Goal: Task Accomplishment & Management: Complete application form

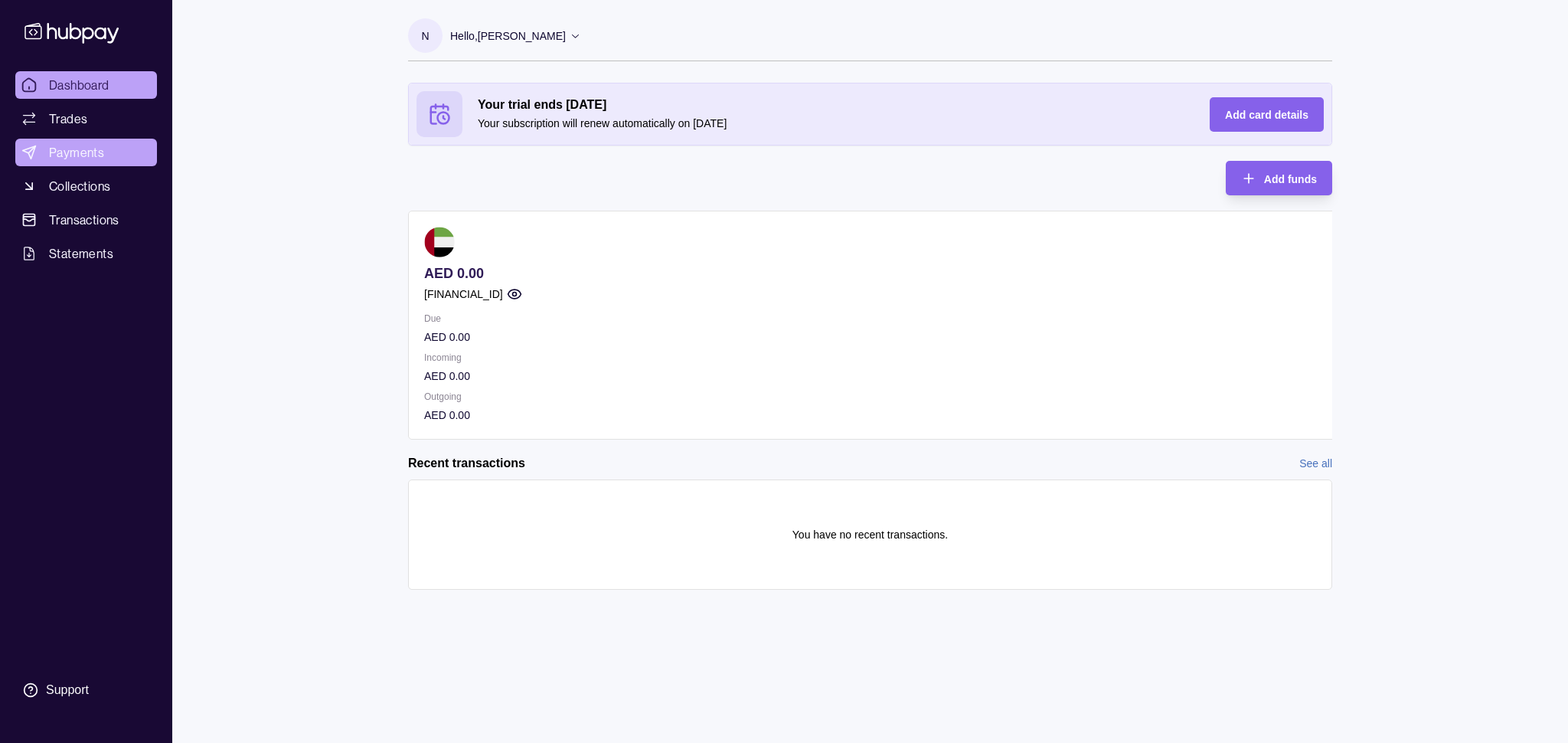
click at [29, 153] on icon at bounding box center [29, 153] width 13 height 13
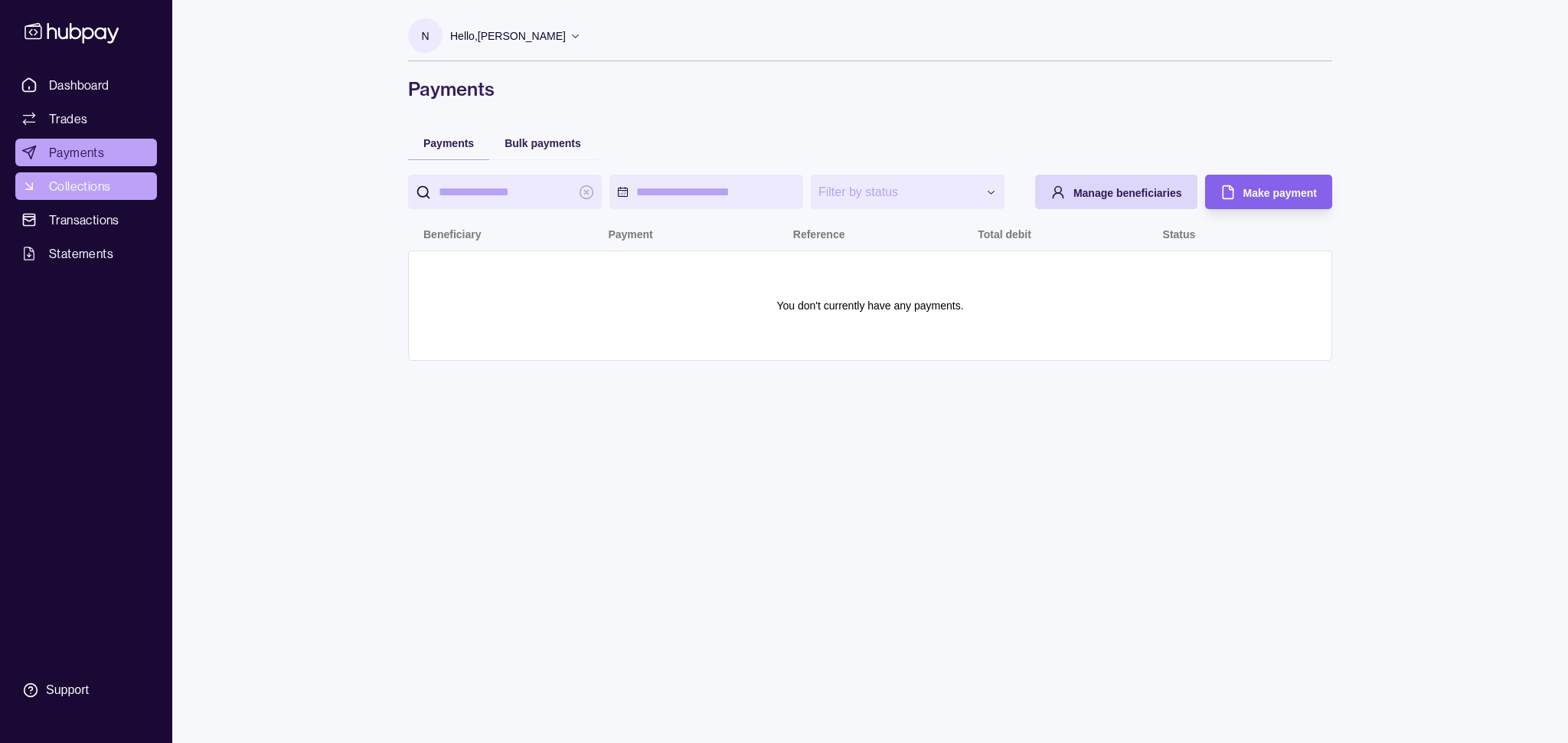
click at [66, 186] on span "Collections" at bounding box center [79, 186] width 61 height 18
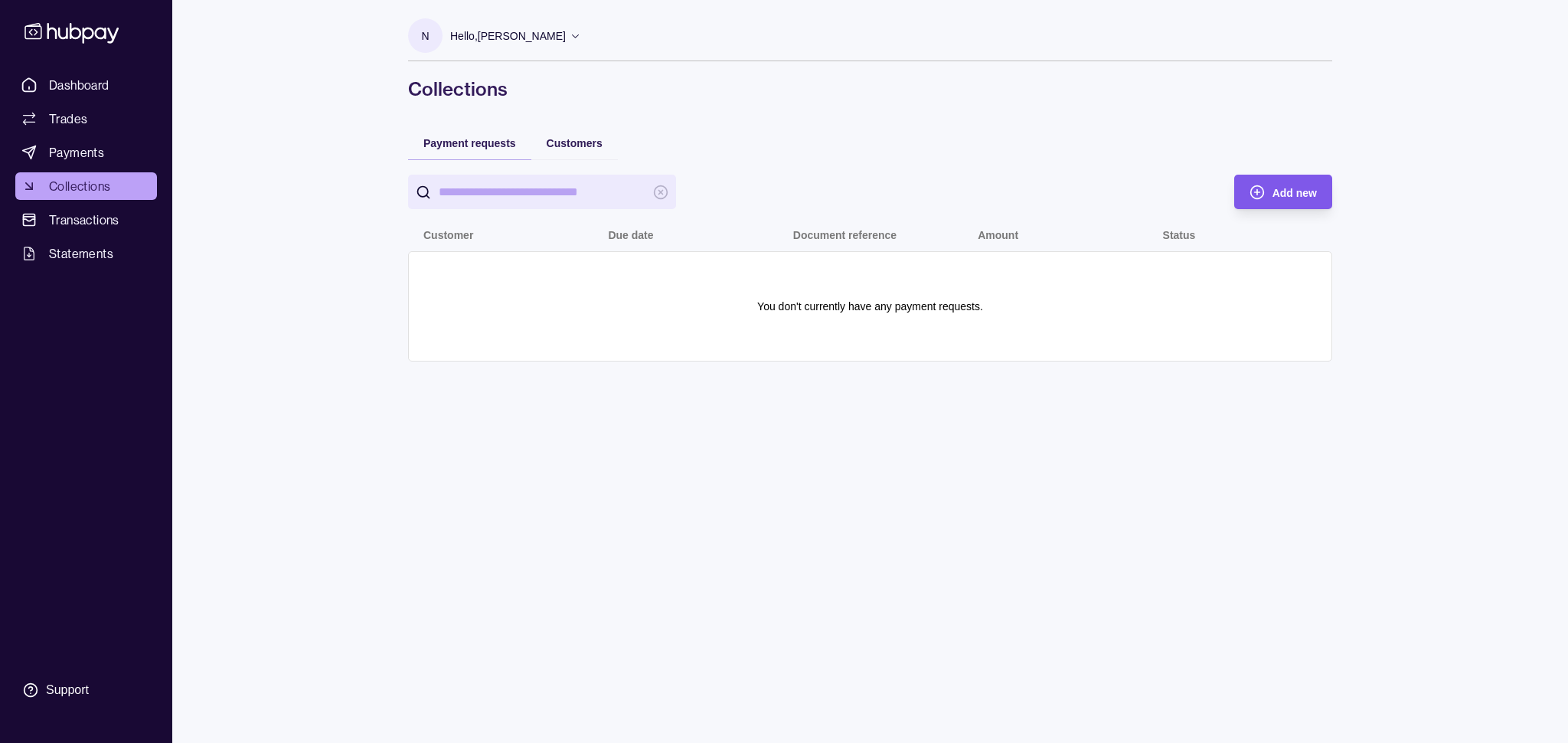
click at [1285, 184] on div "Add new" at bounding box center [1294, 192] width 44 height 18
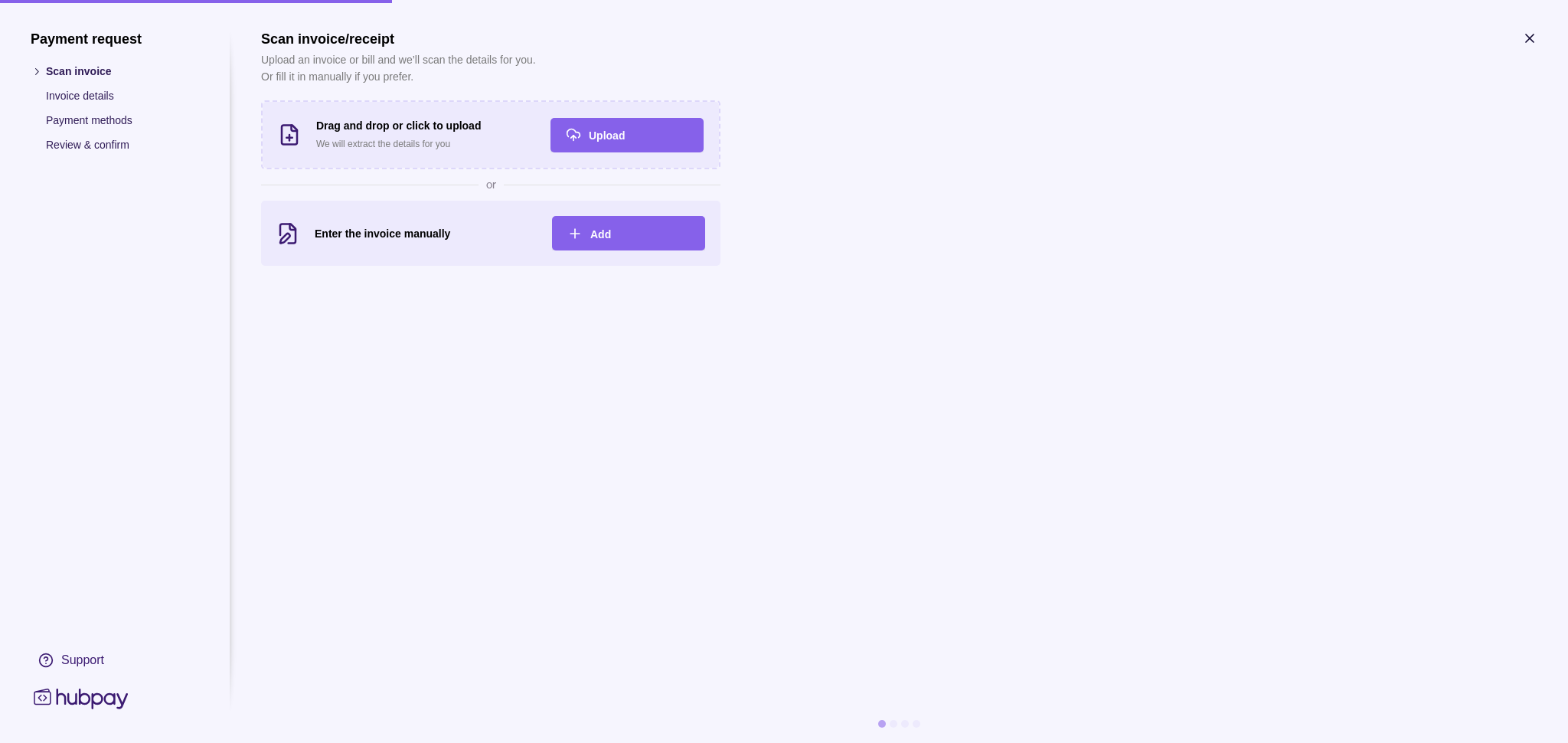
click at [1526, 42] on icon "button" at bounding box center [1530, 38] width 7 height 7
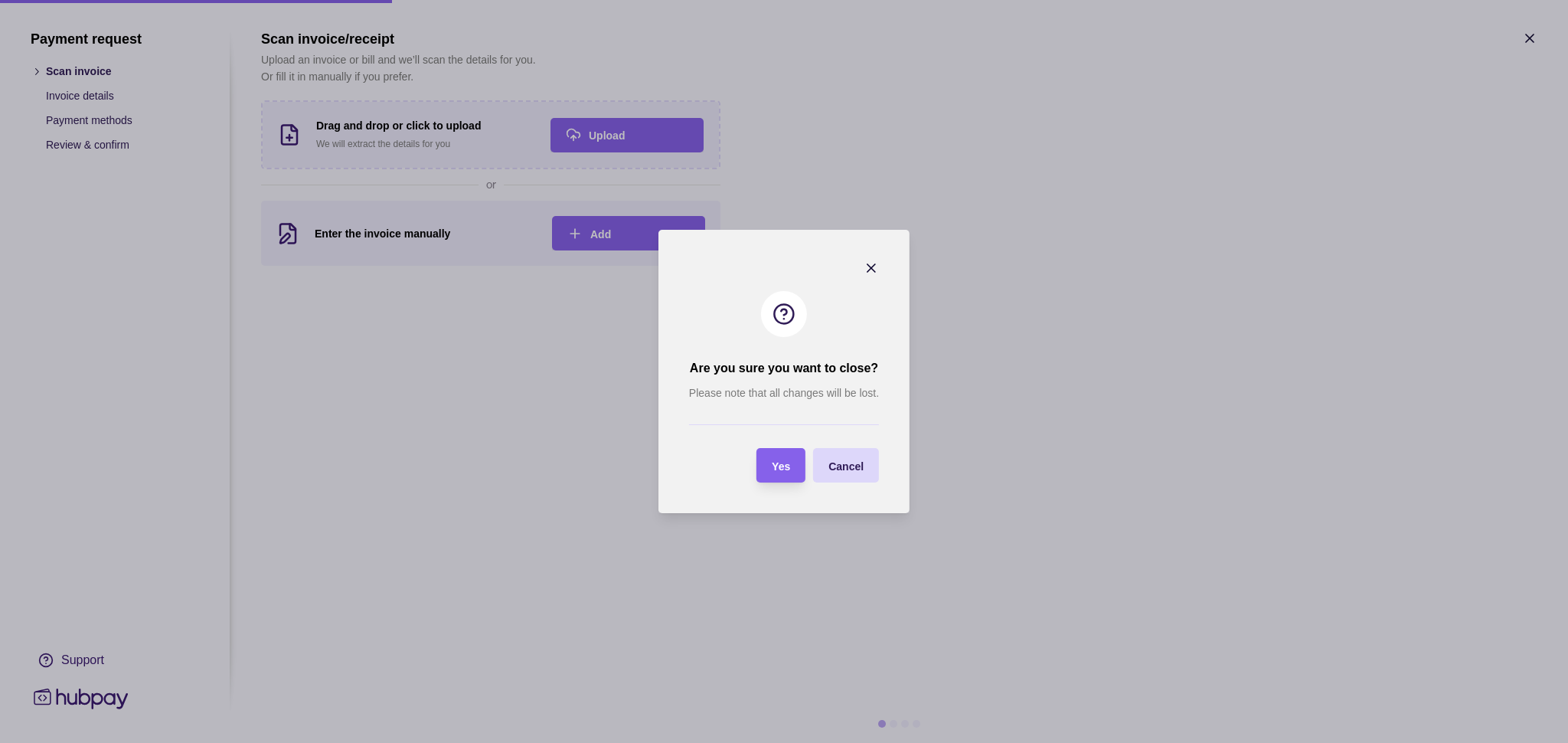
click at [877, 264] on icon "button" at bounding box center [871, 267] width 15 height 15
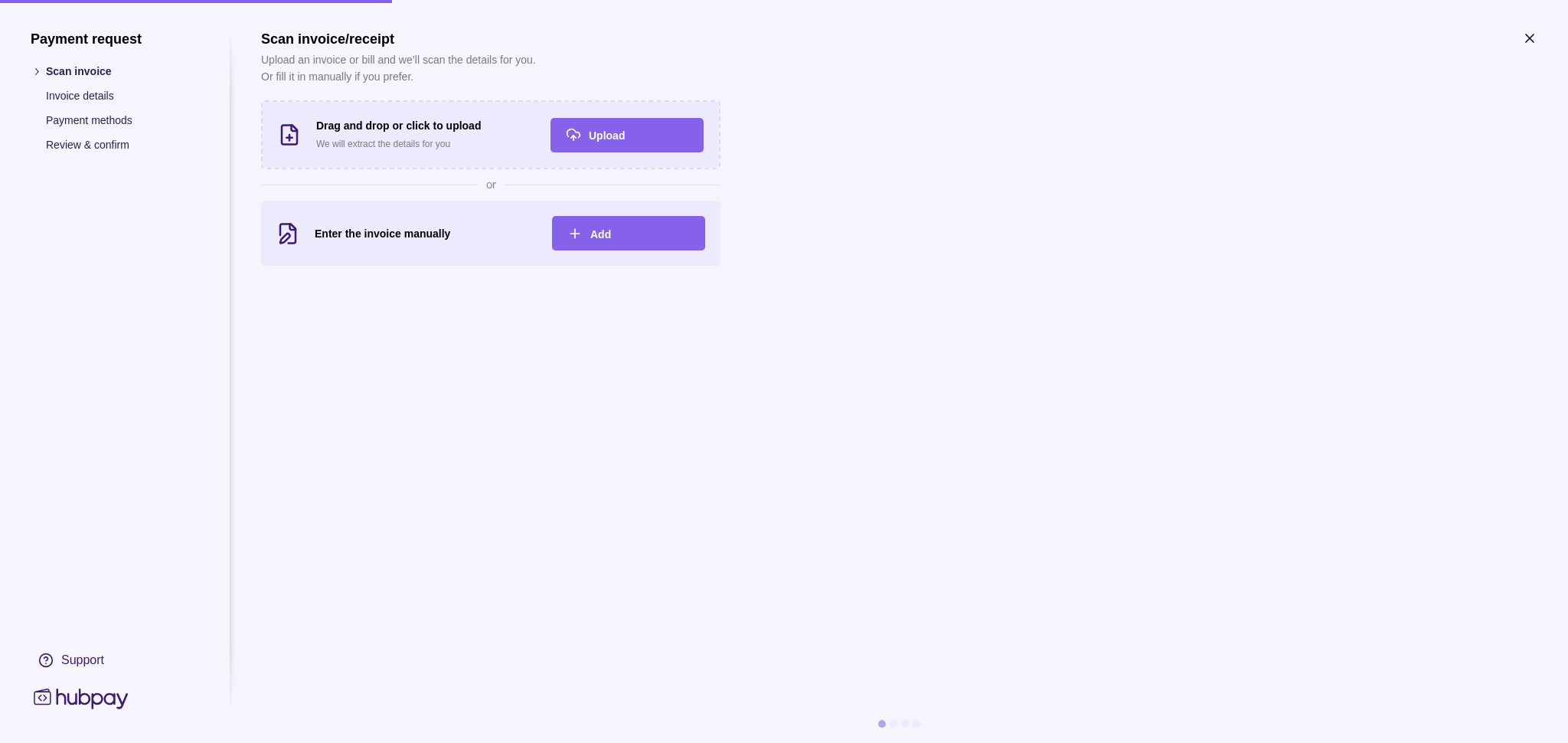
click at [1522, 46] on icon "button" at bounding box center [1529, 38] width 15 height 15
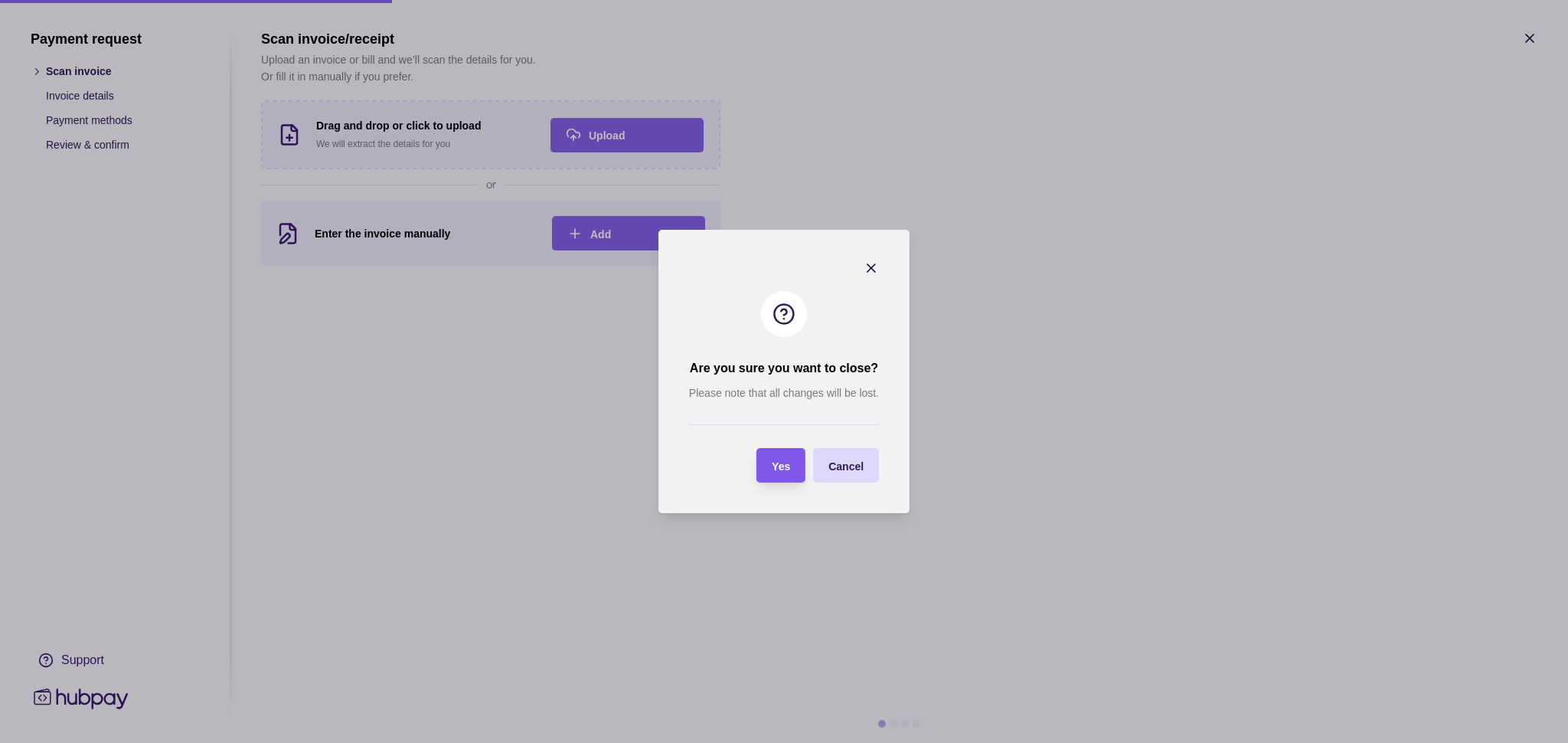
click at [772, 461] on span "Yes" at bounding box center [781, 467] width 18 height 13
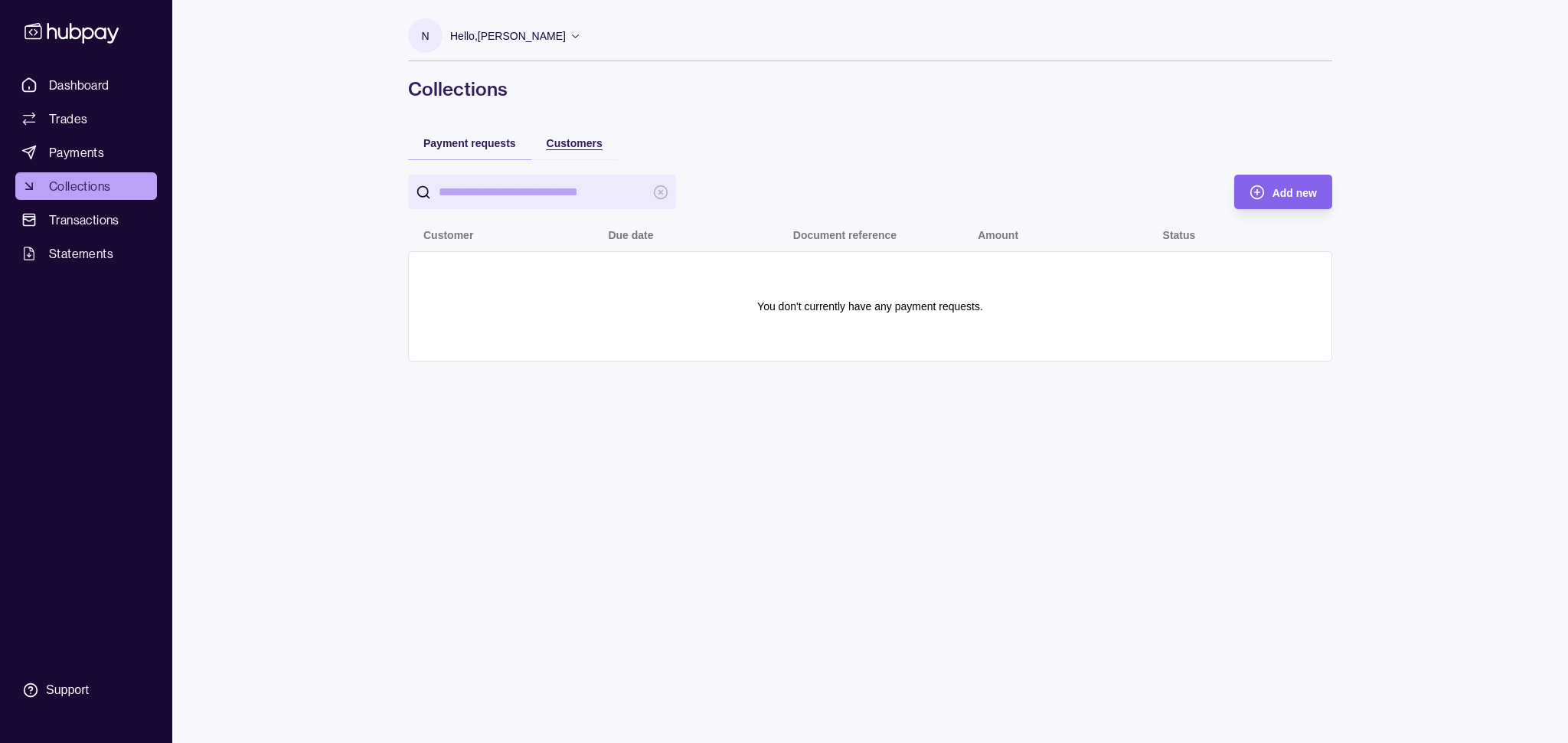
click at [547, 134] on div "Customers" at bounding box center [575, 143] width 56 height 18
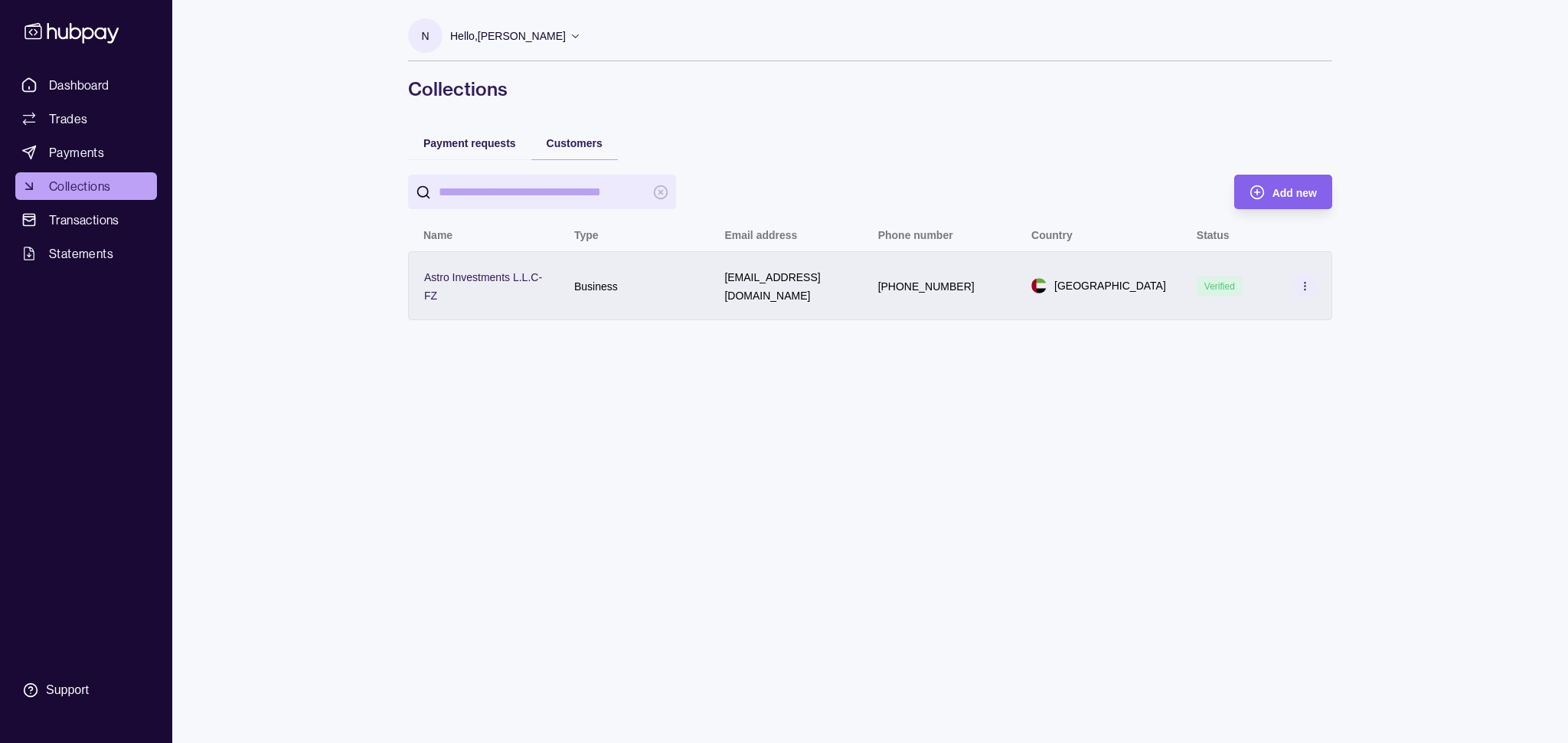
click at [1306, 285] on icon at bounding box center [1304, 285] width 12 height 12
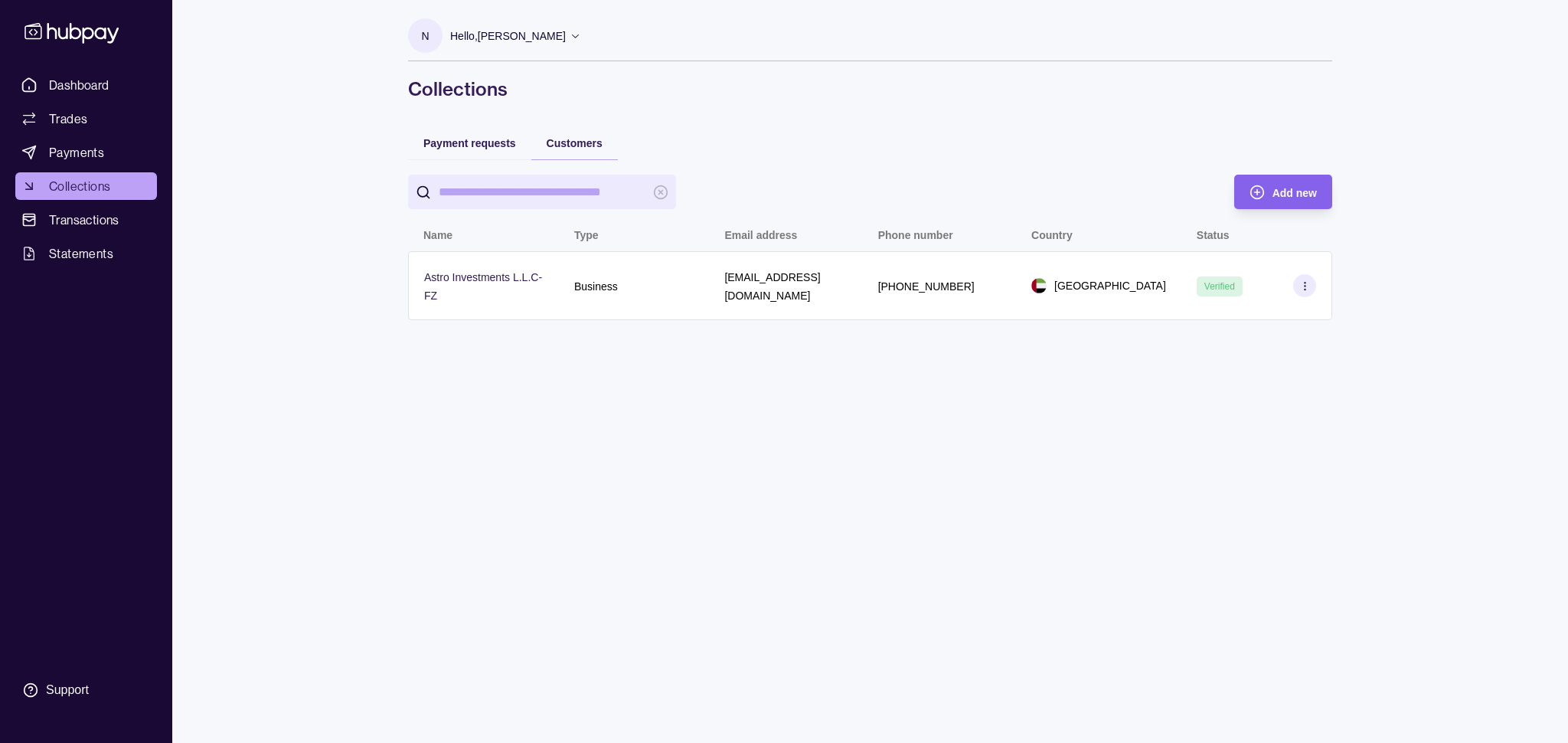
click at [876, 366] on html "Dashboard Trades Payments Collections Transactions Statements Support N Hello, …" at bounding box center [784, 371] width 1568 height 743
click at [524, 280] on p "Astro Investments L.L.C-FZ" at bounding box center [483, 286] width 118 height 31
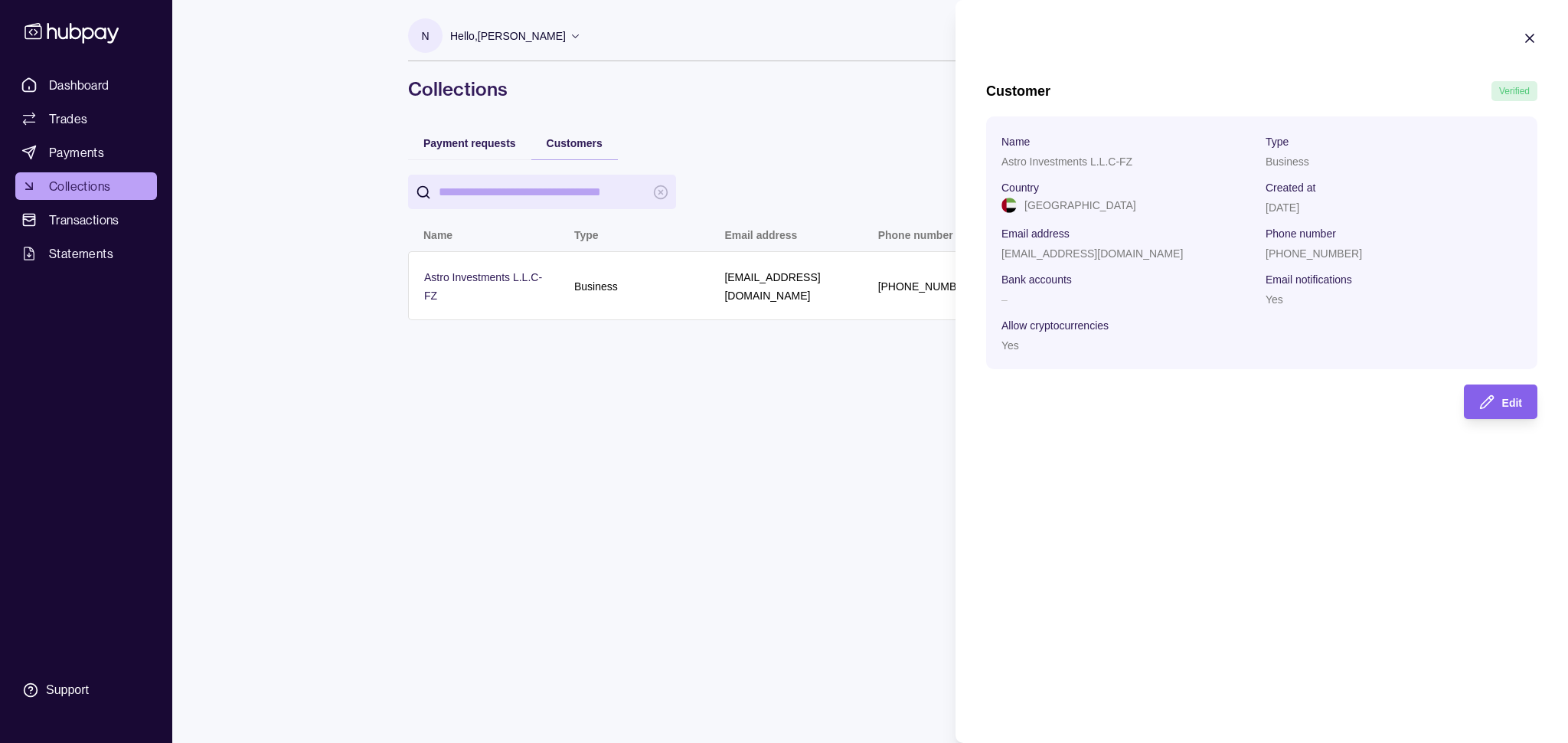
click at [725, 163] on html "Dashboard Trades Payments Collections Transactions Statements Support N Hello, …" at bounding box center [784, 371] width 1568 height 743
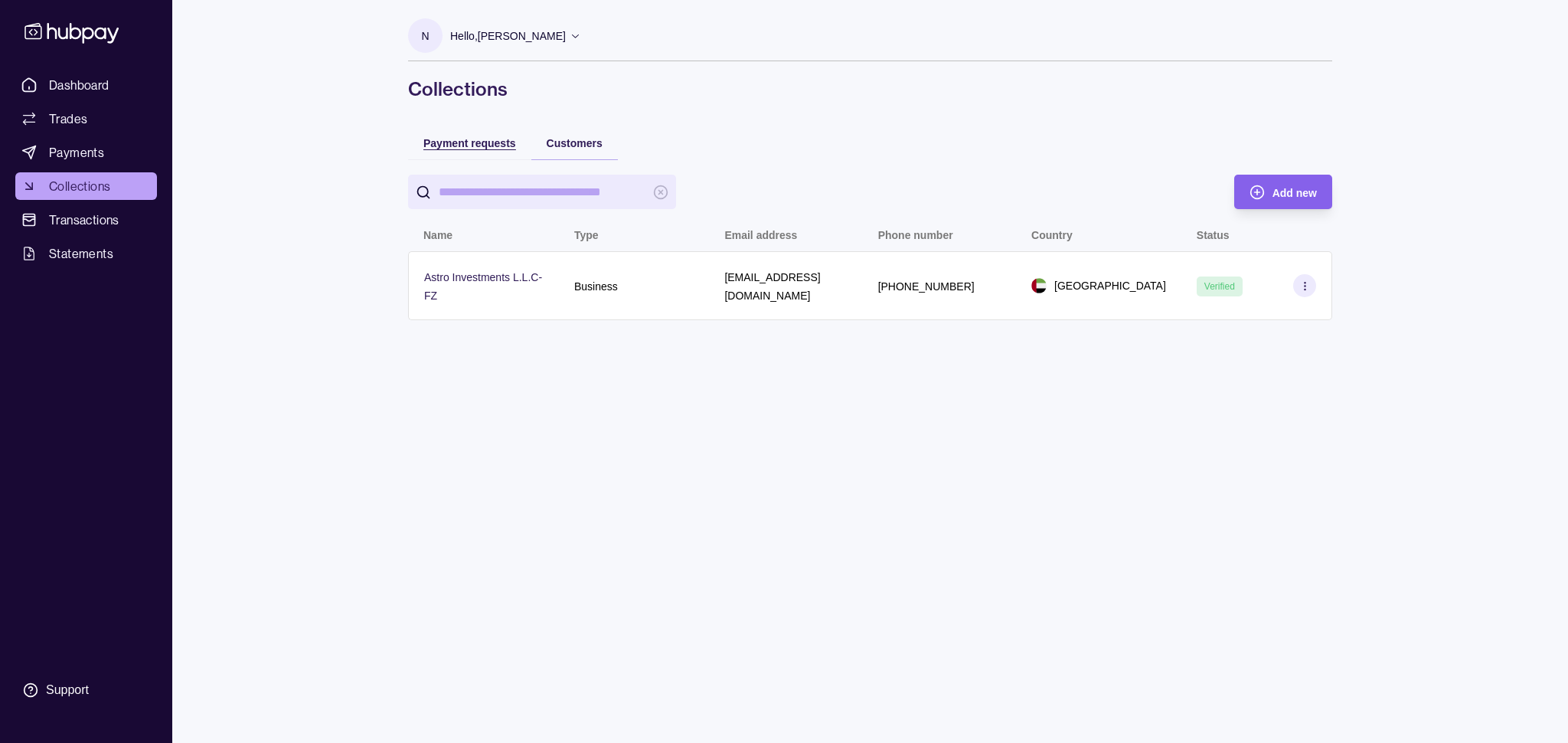
click at [455, 149] on div "Payment requests" at bounding box center [469, 143] width 93 height 18
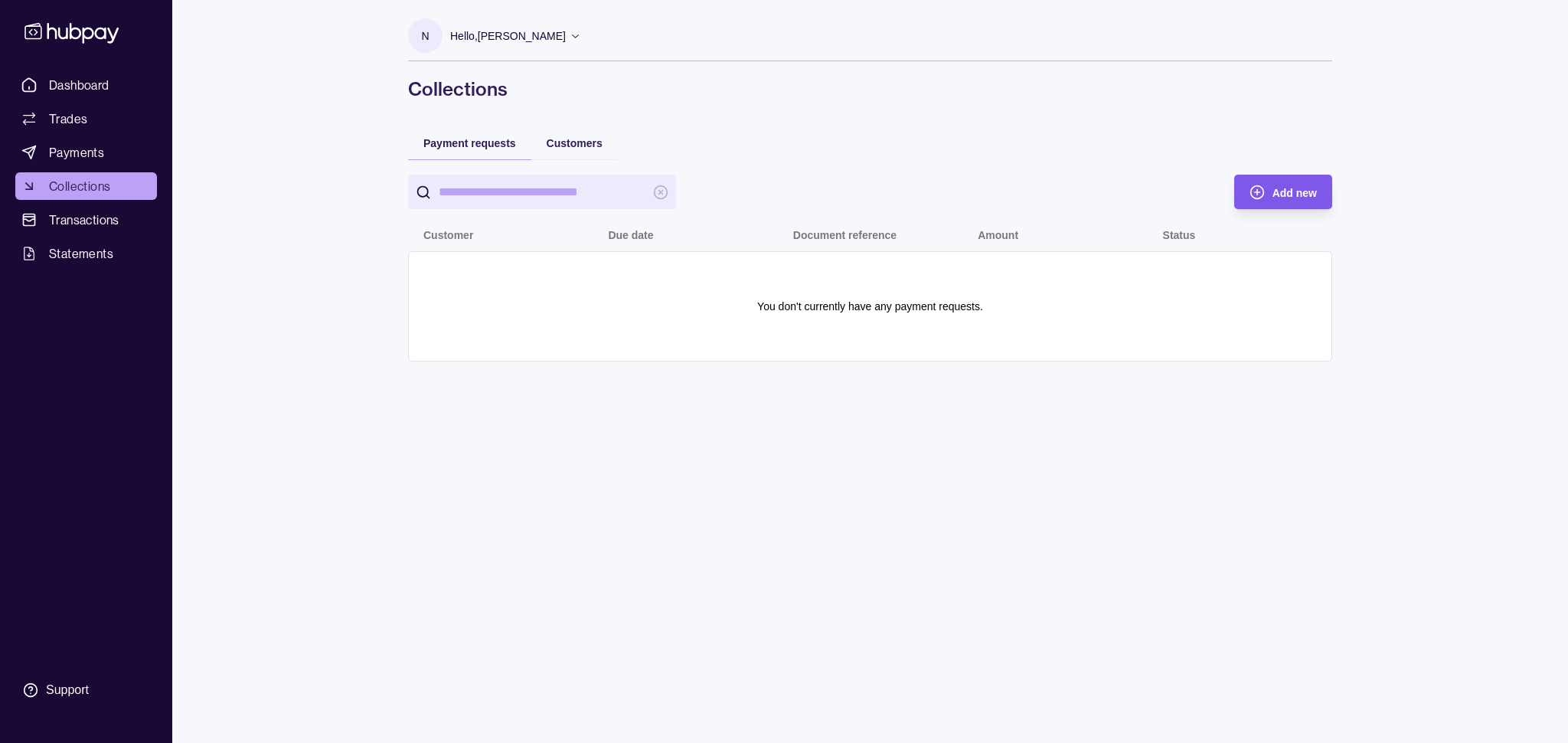
click at [1289, 181] on div "Add new" at bounding box center [1272, 191] width 90 height 34
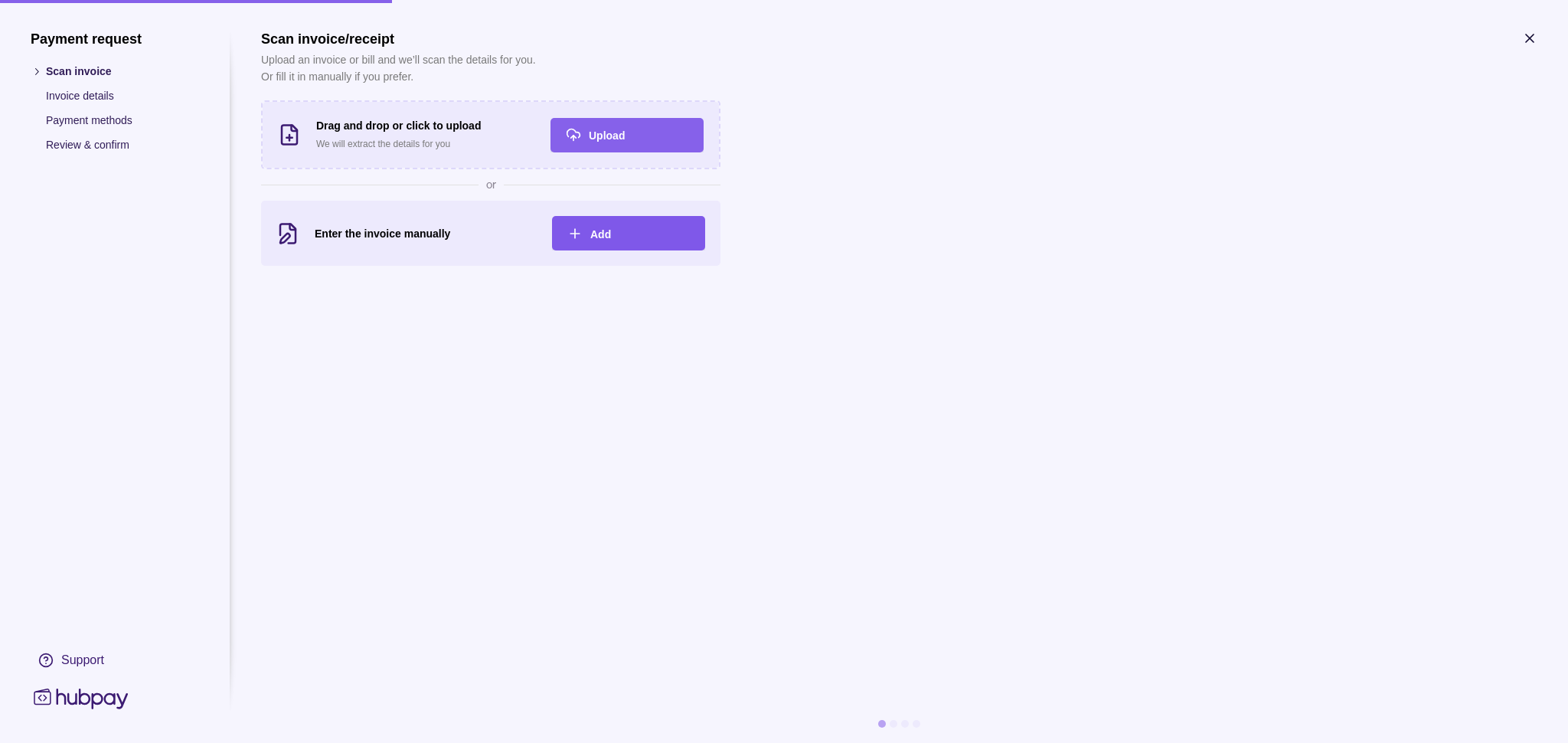
click at [611, 240] on span "Add" at bounding box center [600, 235] width 21 height 13
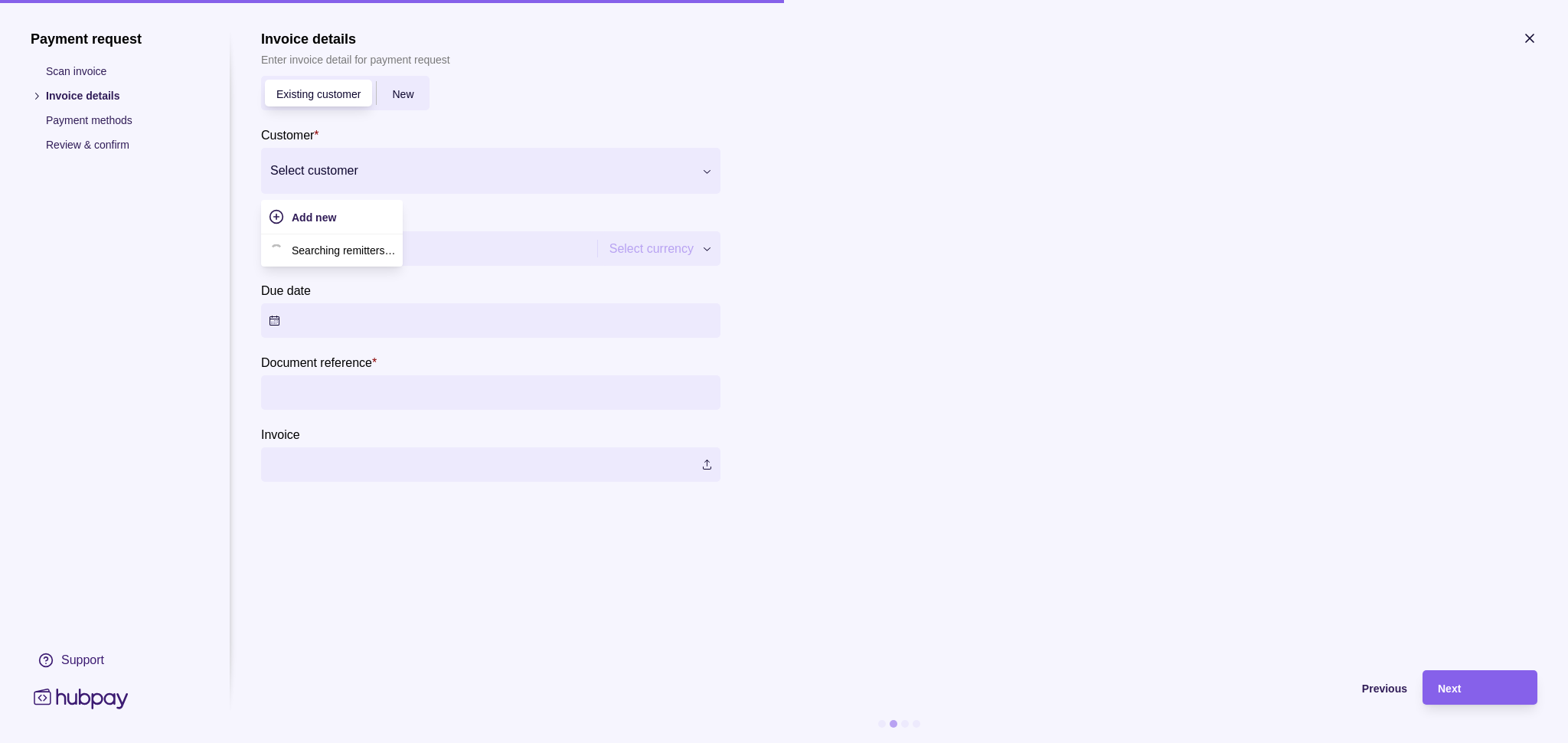
click at [692, 181] on div at bounding box center [480, 171] width 422 height 22
click at [431, 257] on p "Astro Investments L.L.C-FZ" at bounding box center [366, 248] width 131 height 17
click at [586, 265] on input "Amount *" at bounding box center [427, 248] width 317 height 34
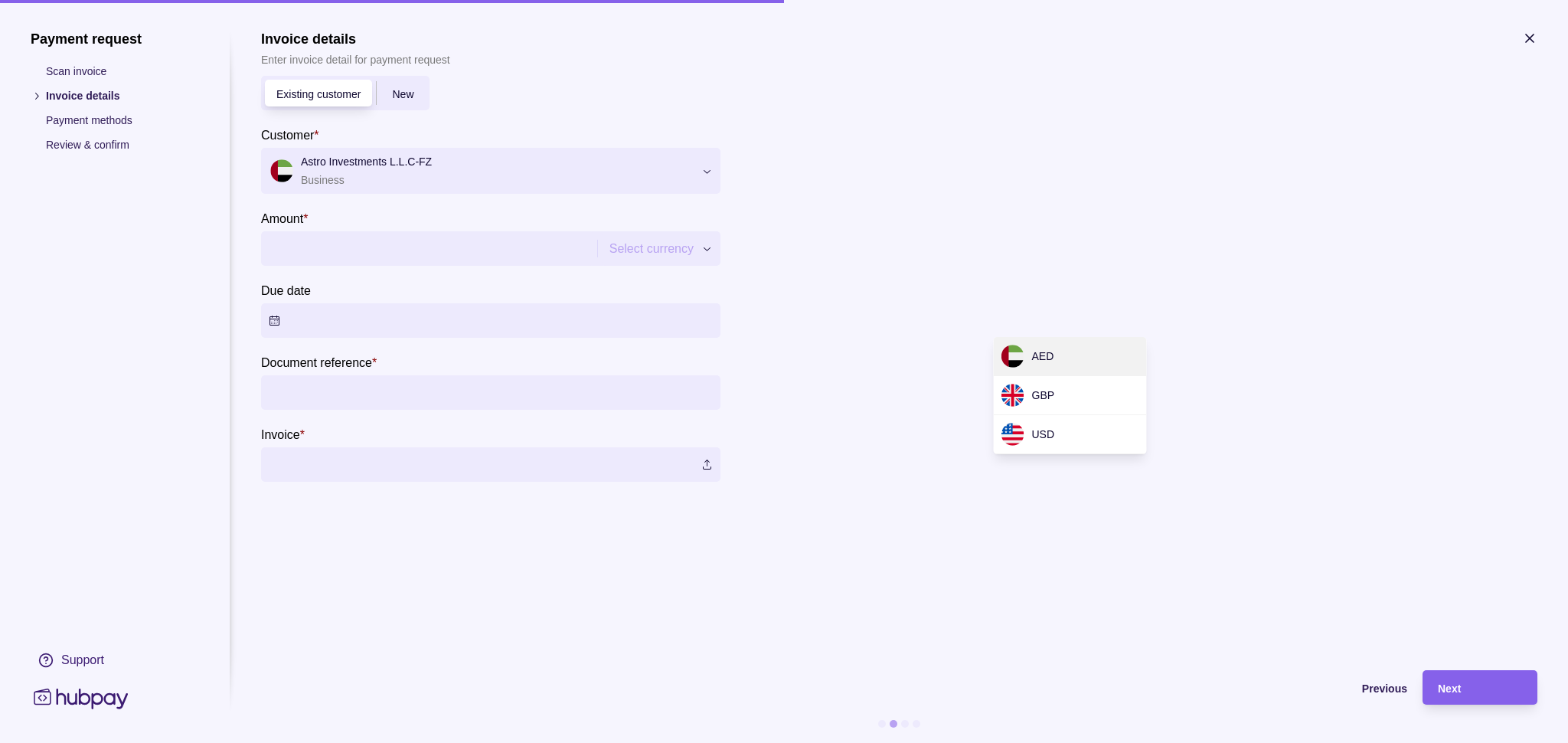
click at [1068, 742] on div "Payment request Scan invoice Invoice details Payment methods Review & confirm S…" at bounding box center [784, 743] width 1568 height 0
click at [613, 265] on input "Amount *" at bounding box center [441, 248] width 345 height 34
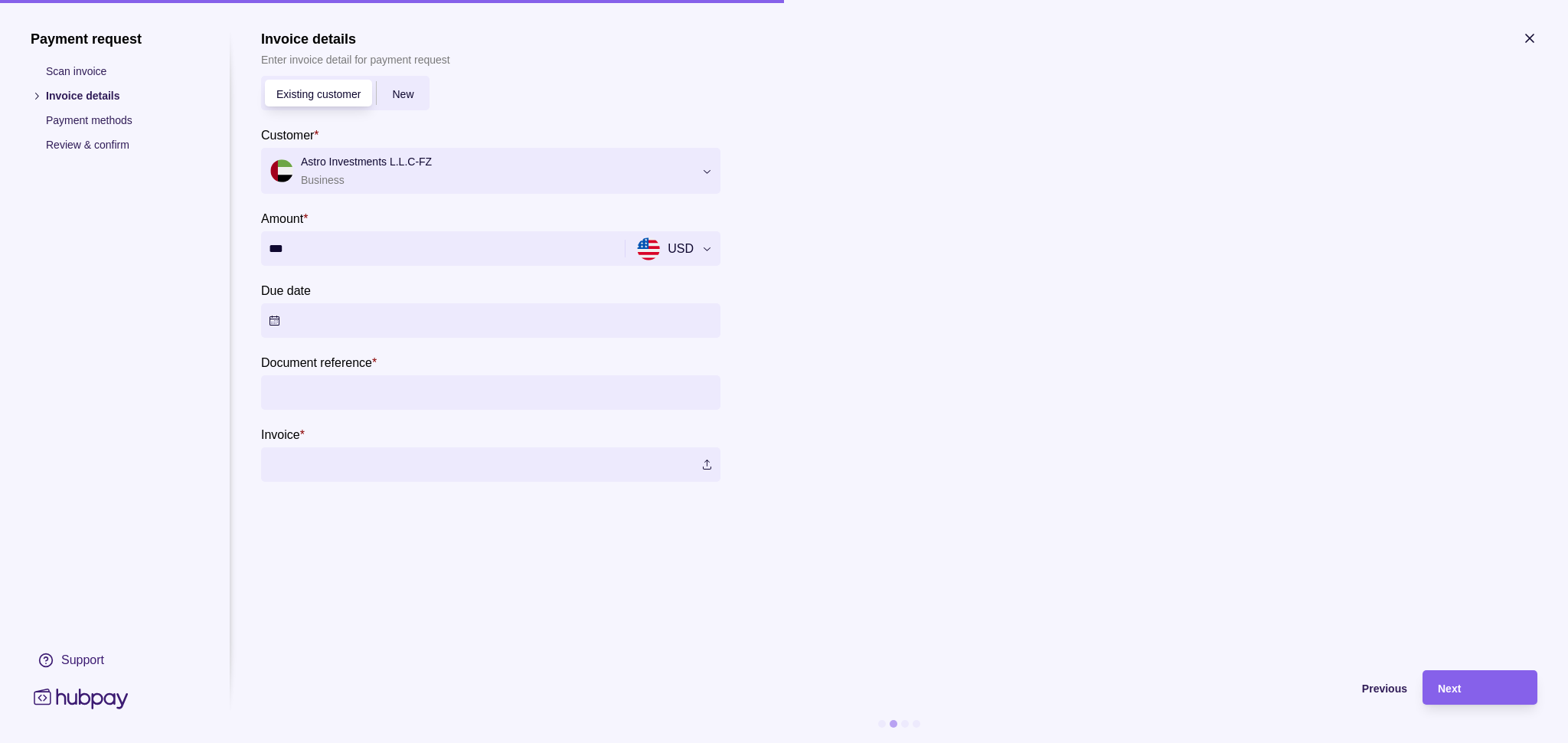
type input "***"
click at [720, 338] on button "Due date" at bounding box center [490, 320] width 459 height 34
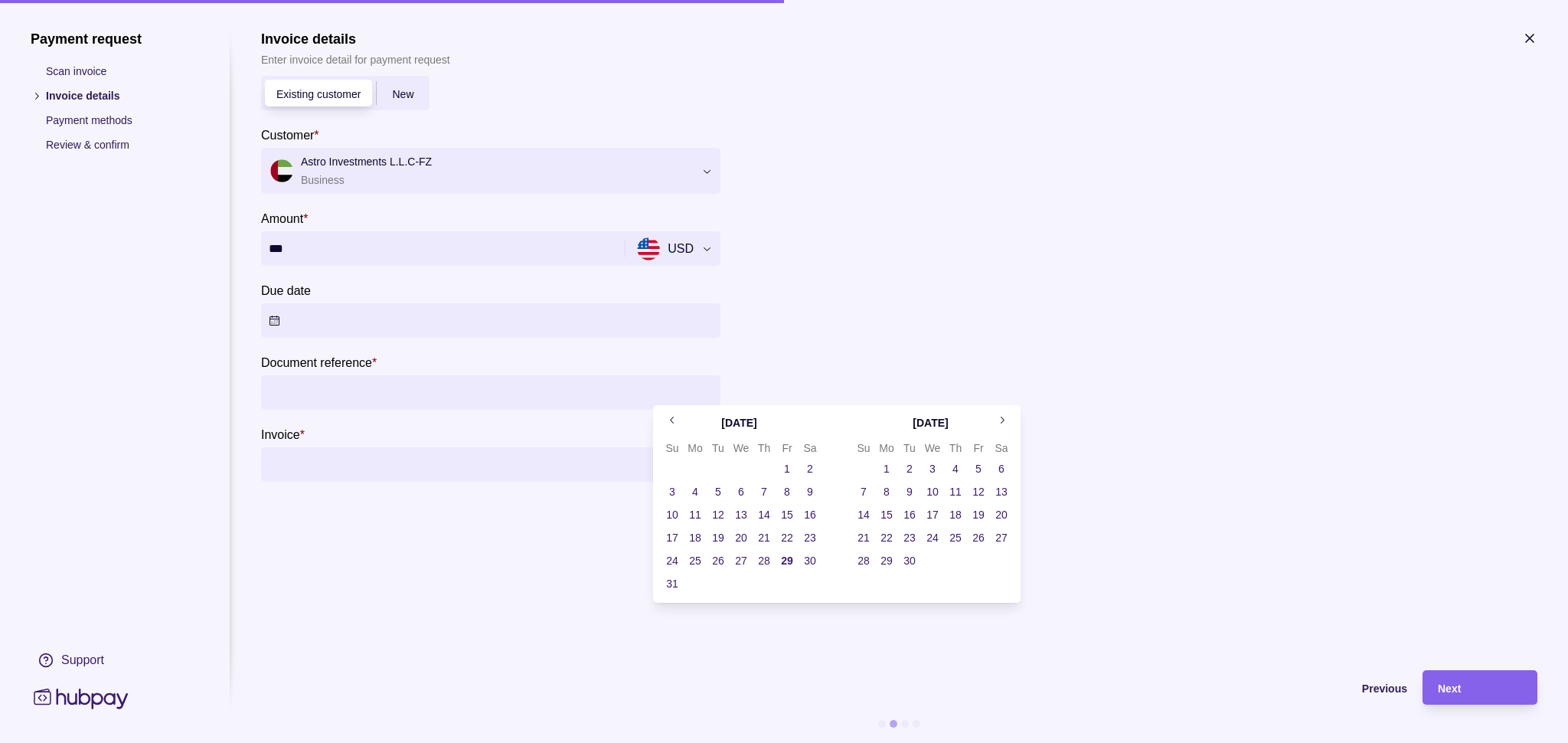
click at [670, 589] on button "31" at bounding box center [673, 583] width 22 height 22
click at [720, 482] on label at bounding box center [490, 464] width 459 height 34
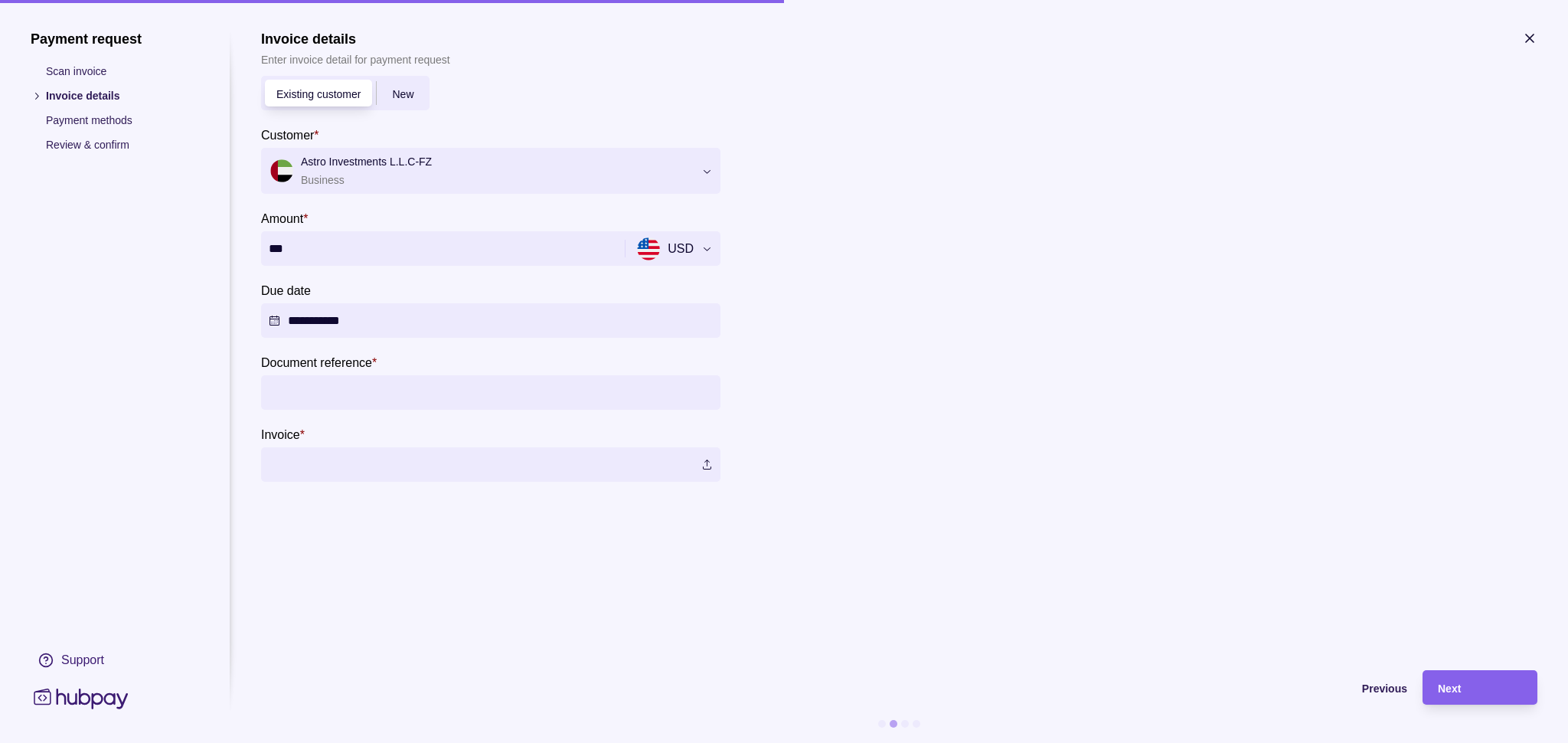
click at [713, 410] on input "Document reference *" at bounding box center [491, 393] width 444 height 34
type input "******"
click at [720, 482] on label at bounding box center [490, 464] width 459 height 34
click at [713, 410] on input "******" at bounding box center [491, 393] width 444 height 34
click at [1522, 46] on icon "button" at bounding box center [1529, 38] width 15 height 15
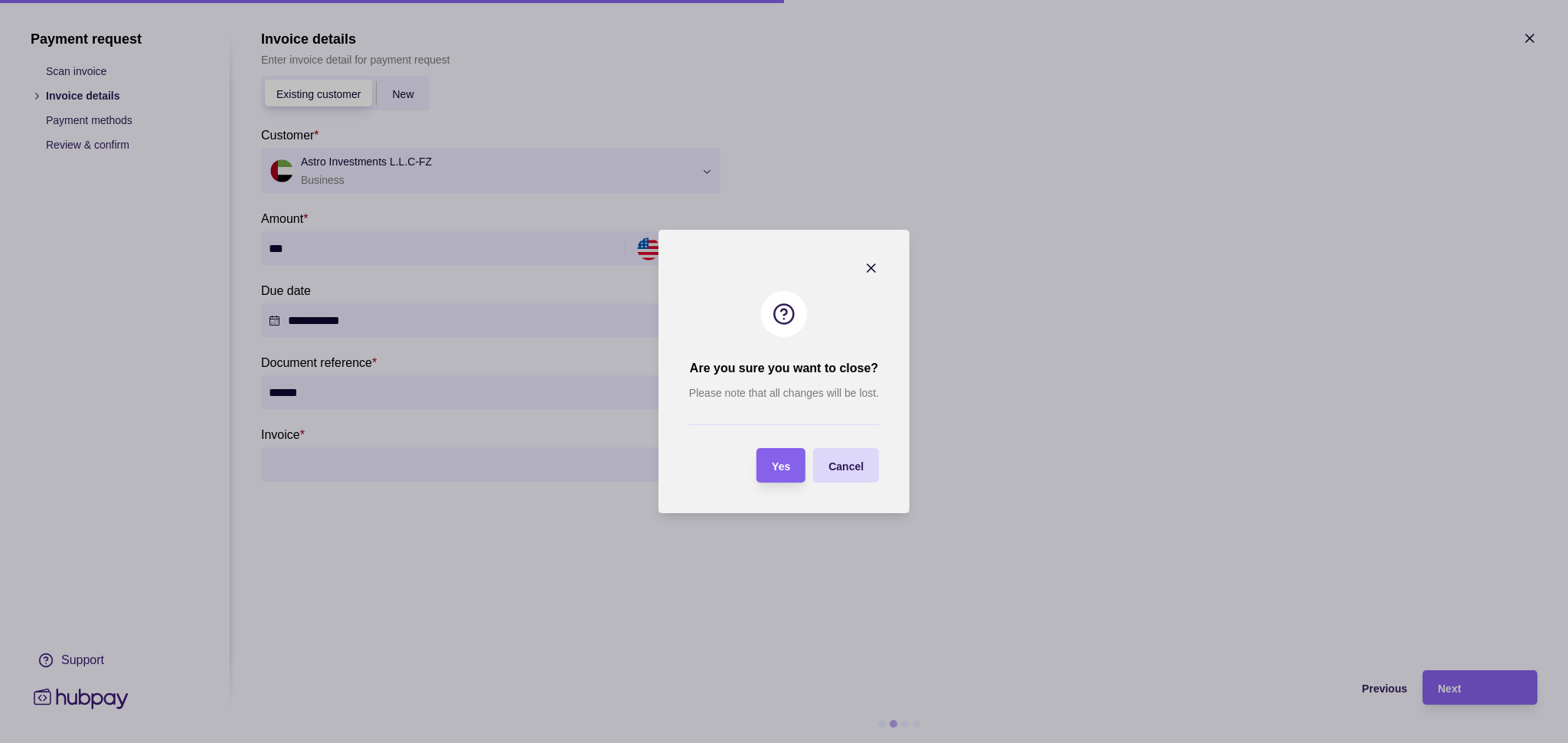
click at [797, 459] on section "Yes" at bounding box center [781, 465] width 49 height 34
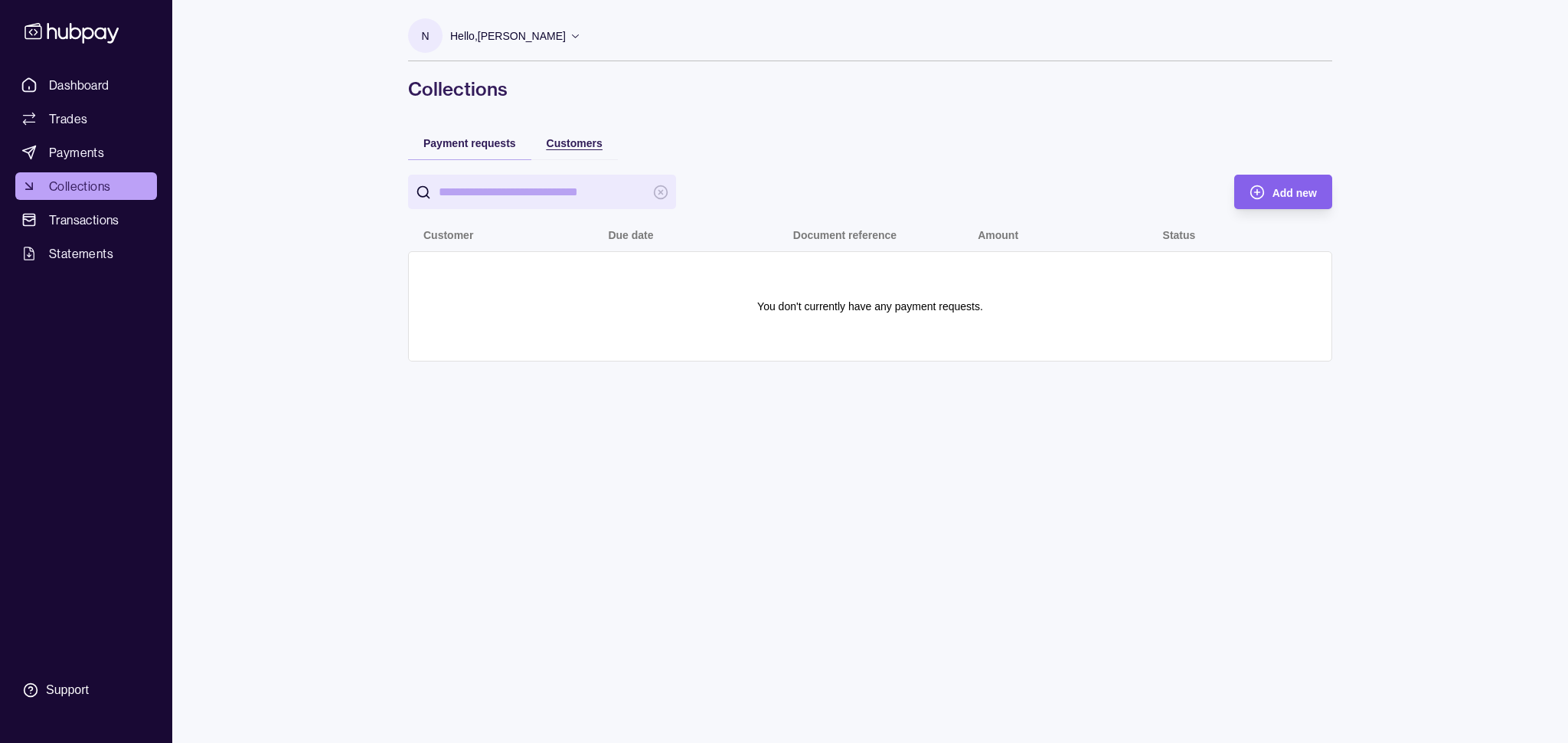
click at [570, 152] on div "Customers" at bounding box center [575, 142] width 87 height 33
click at [570, 147] on span "Customers" at bounding box center [575, 144] width 56 height 13
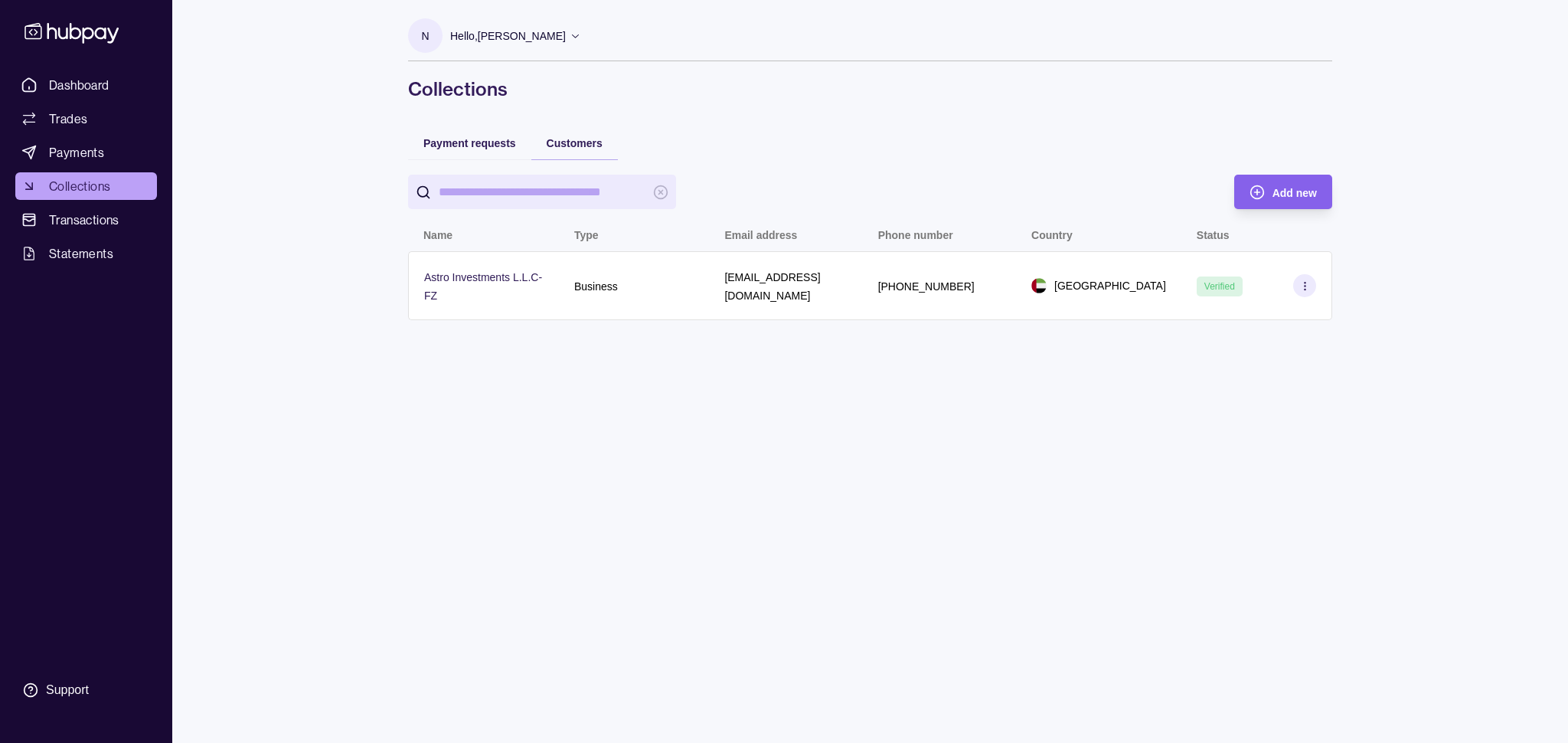
click at [570, 287] on div "Business" at bounding box center [634, 285] width 151 height 69
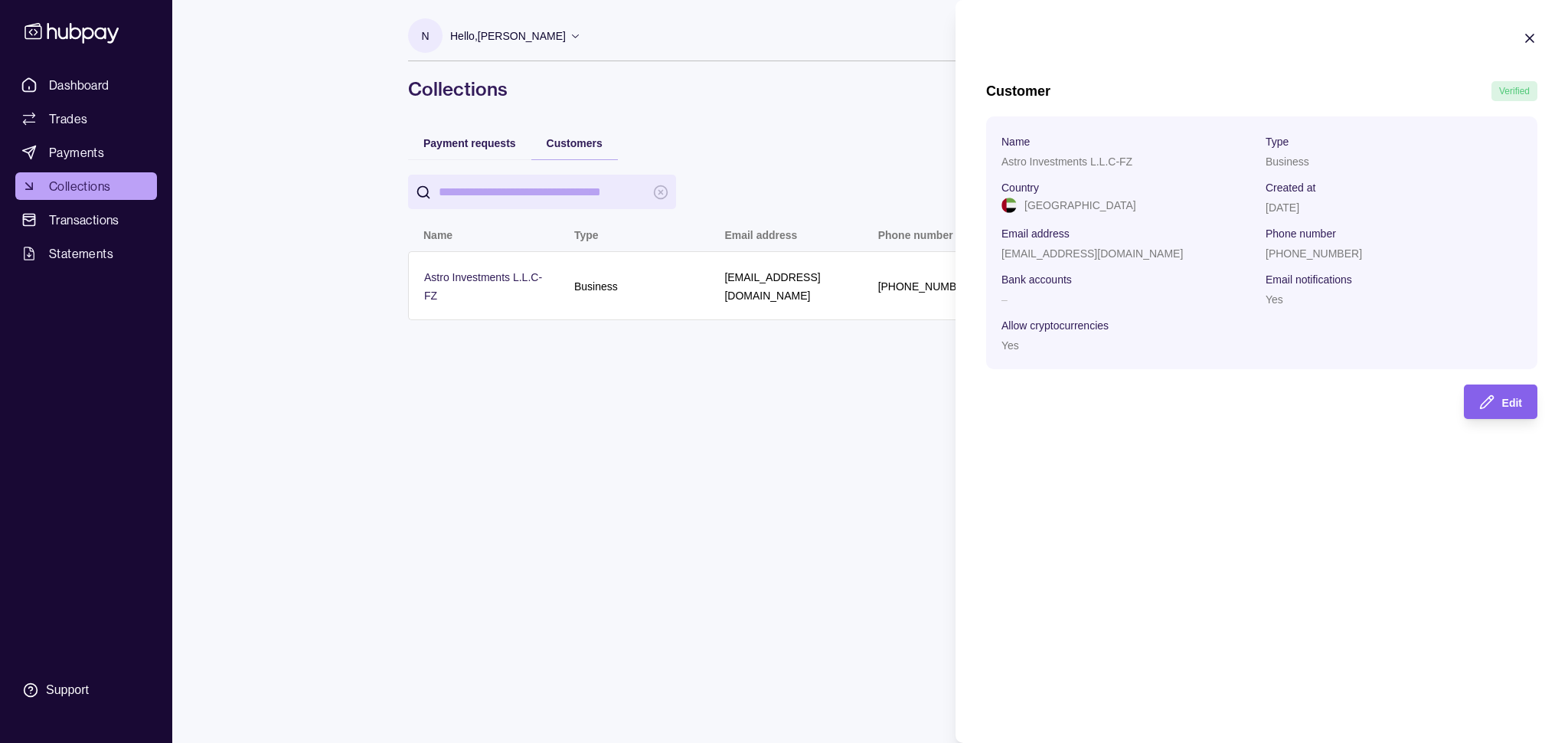
click at [877, 369] on html "Dashboard Trades Payments Collections Transactions Statements Support N Hello, …" at bounding box center [784, 371] width 1568 height 743
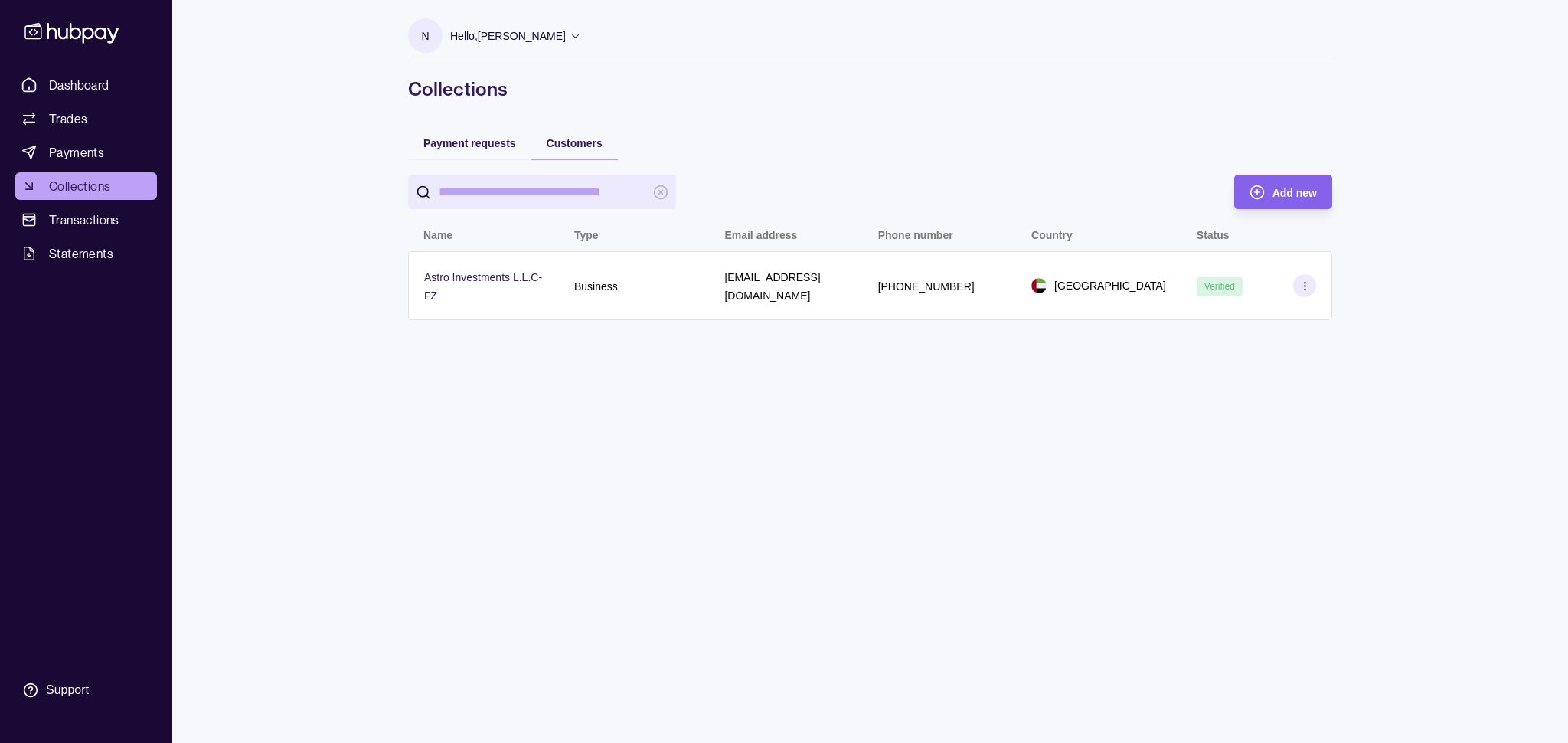
click at [1306, 285] on icon at bounding box center [1304, 285] width 12 height 12
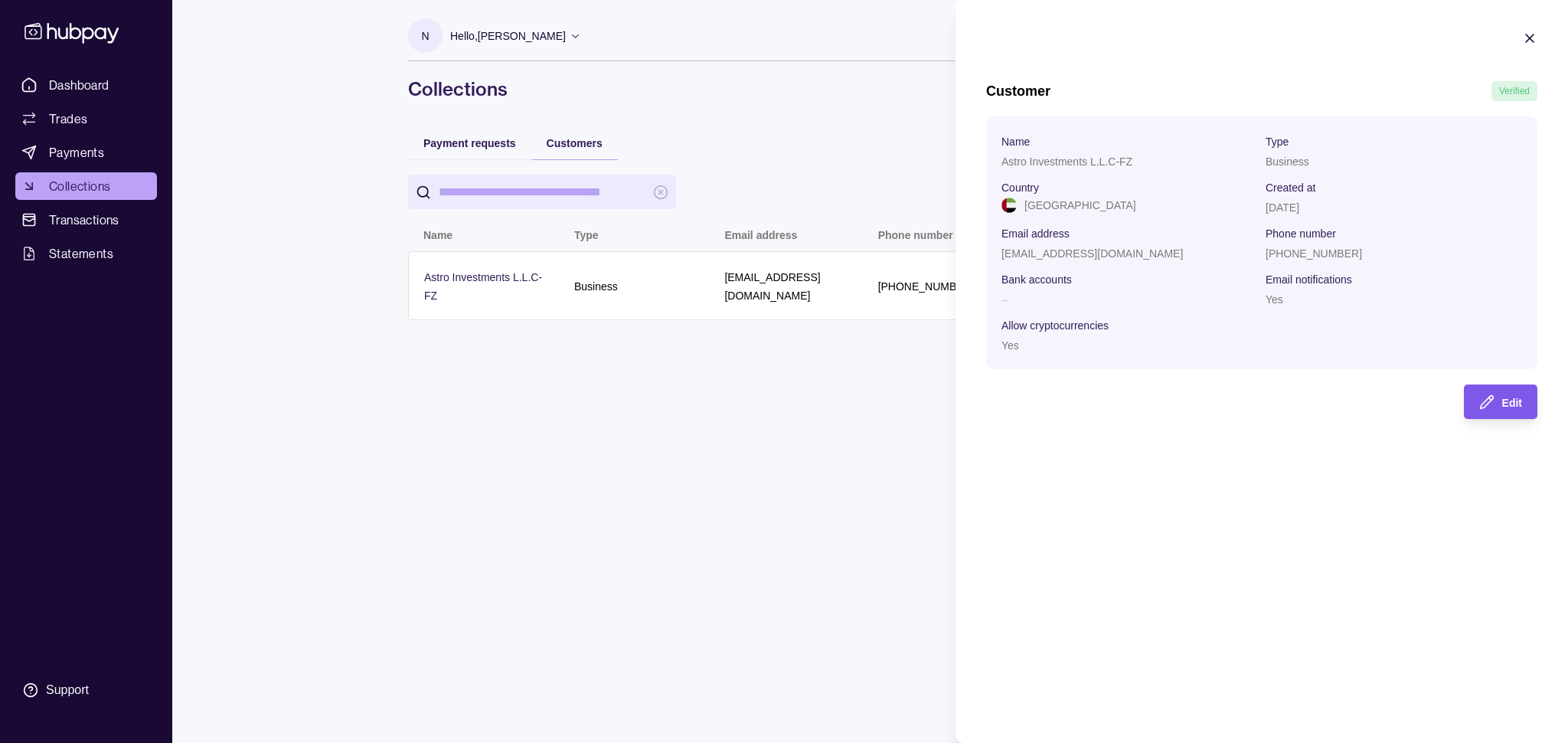
click at [1500, 412] on div "Edit" at bounding box center [1489, 402] width 66 height 34
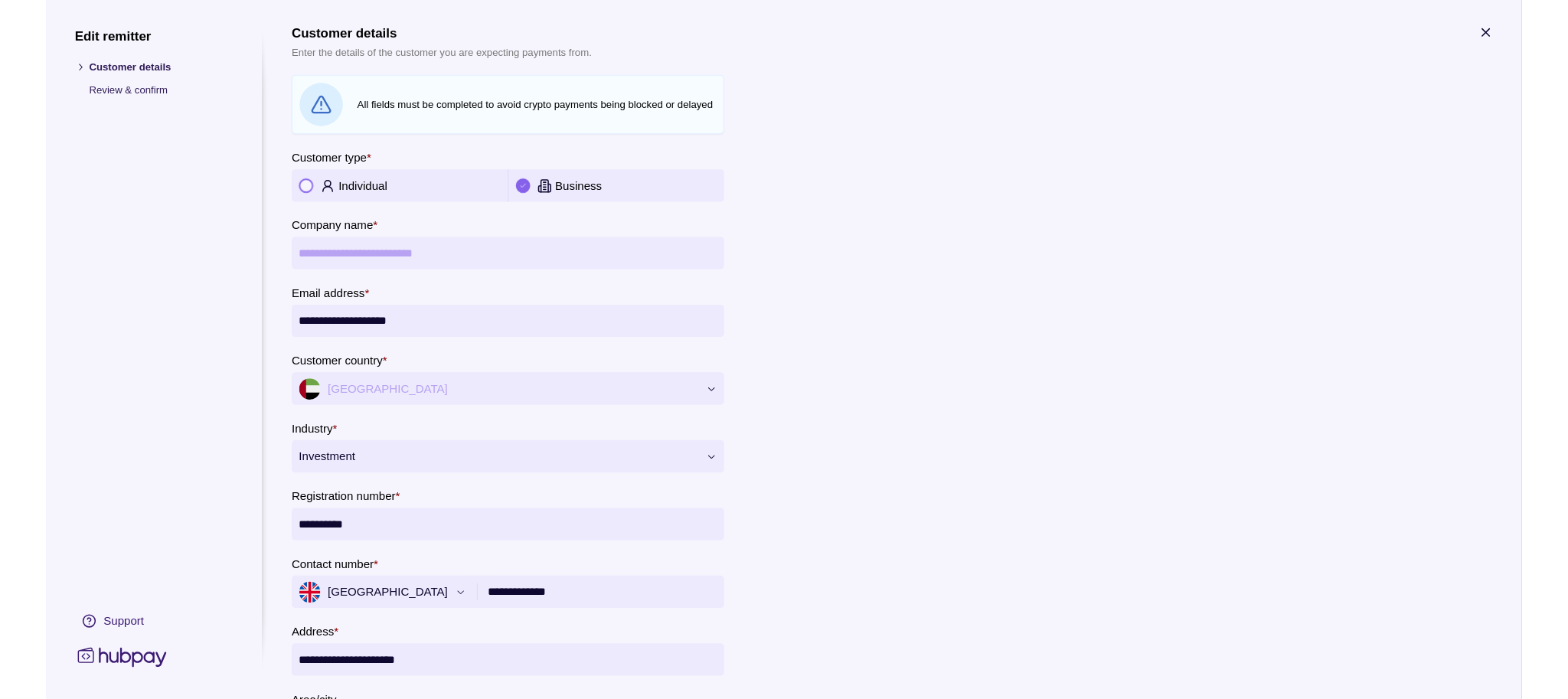
scroll to position [5, 0]
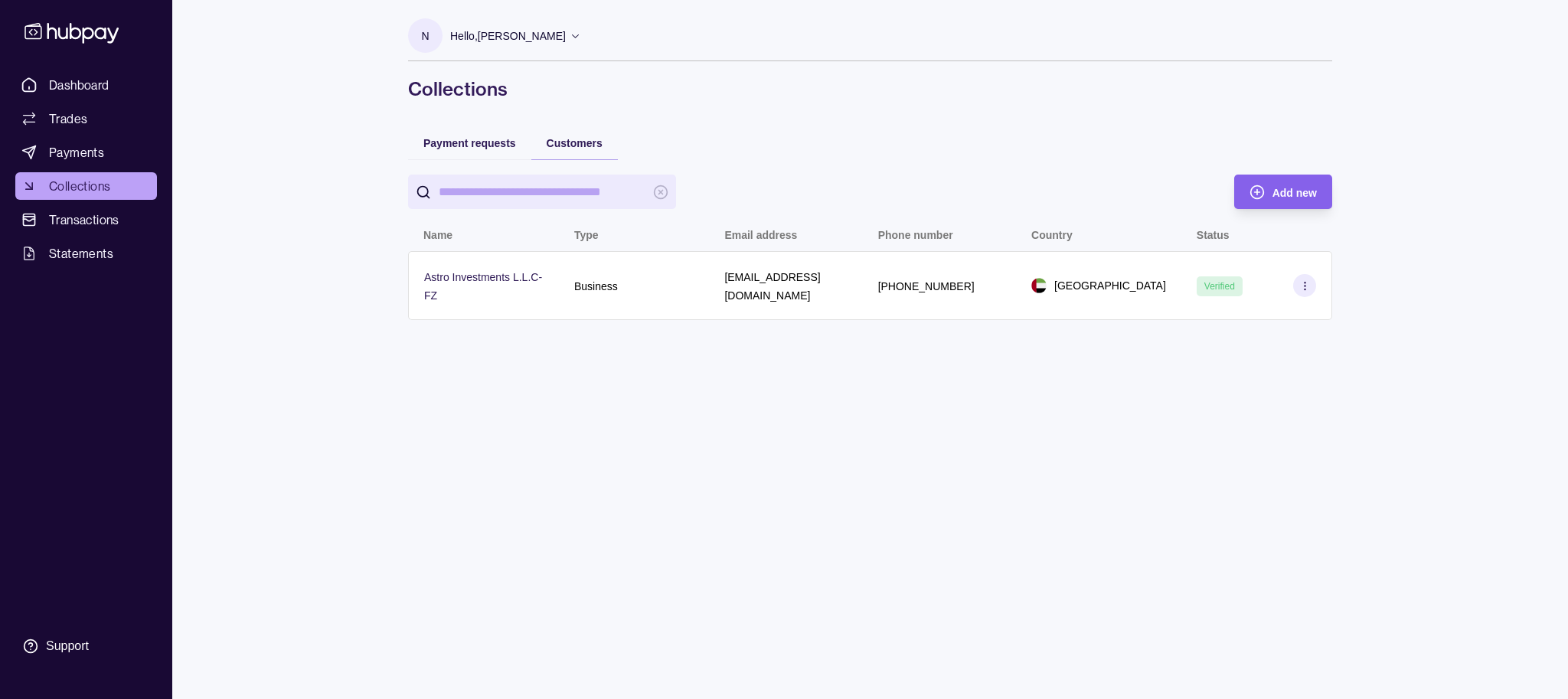
drag, startPoint x: 769, startPoint y: 363, endPoint x: 328, endPoint y: 266, distance: 451.5
click at [769, 363] on html "Dashboard Trades Payments Collections Transactions Statements Support N Hello, …" at bounding box center [784, 350] width 1568 height 699
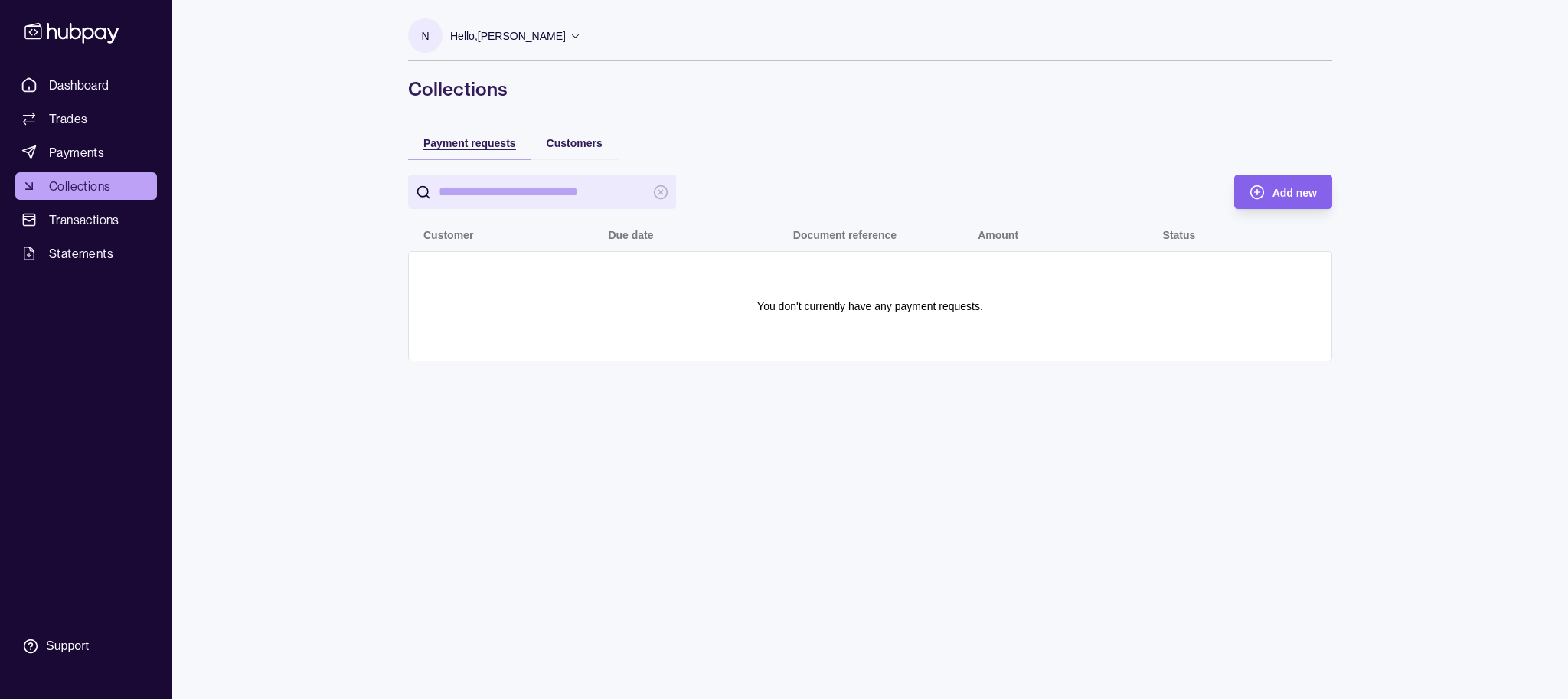
click at [507, 134] on div "Payment requests" at bounding box center [469, 143] width 93 height 18
click at [1304, 194] on span "Add new" at bounding box center [1294, 193] width 44 height 13
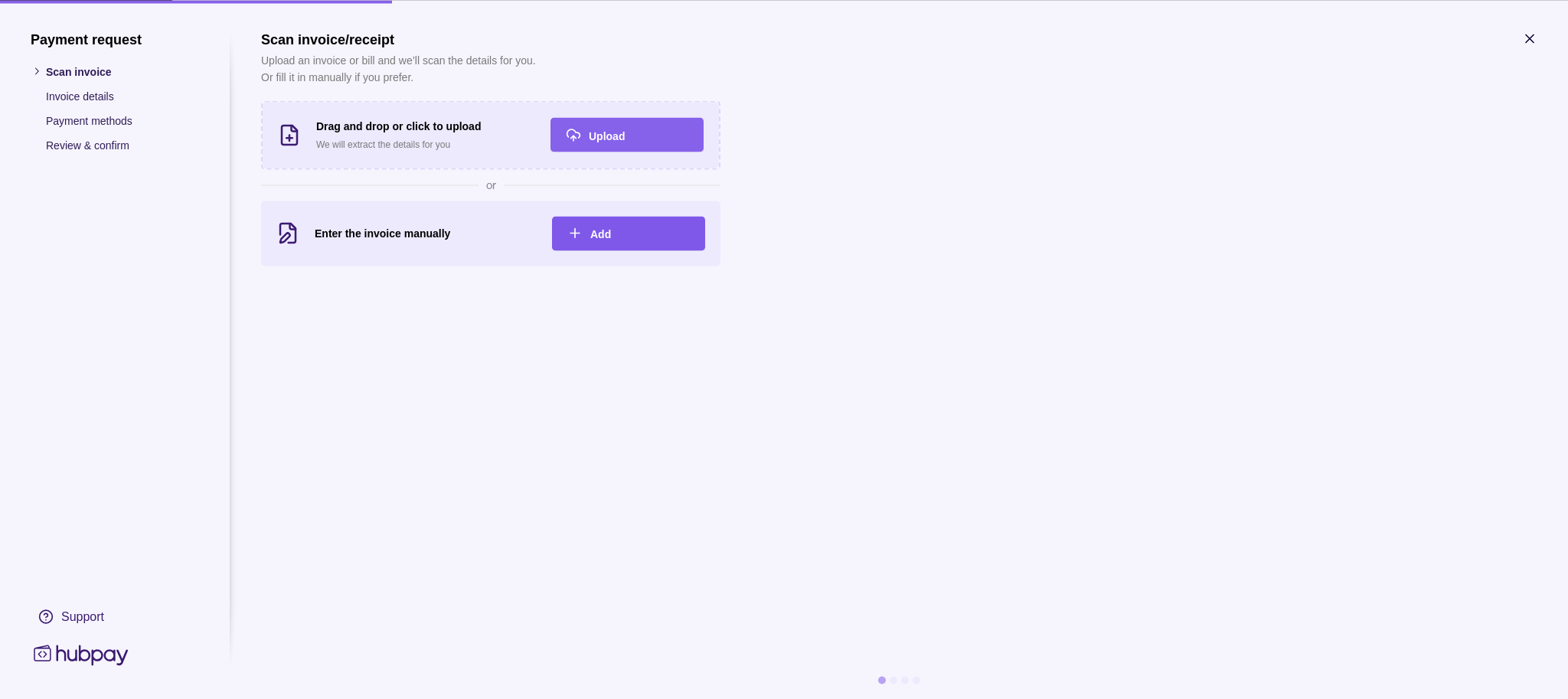
click at [690, 250] on div "Add" at bounding box center [617, 233] width 145 height 34
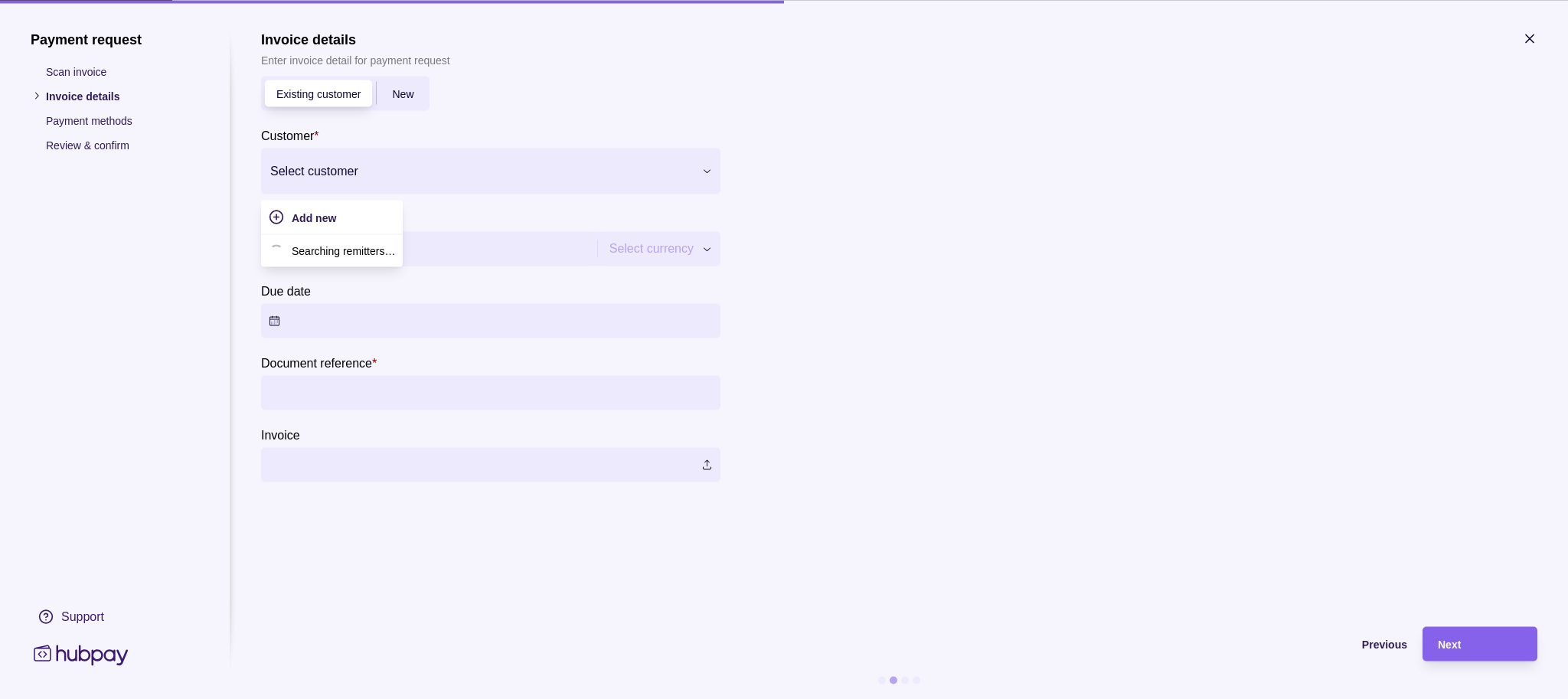
drag, startPoint x: 784, startPoint y: 203, endPoint x: 779, endPoint y: 219, distance: 16.8
click at [692, 182] on div at bounding box center [480, 171] width 422 height 22
click at [431, 257] on p "Astro Investments L.L.C-FZ" at bounding box center [366, 248] width 131 height 17
click at [586, 266] on input "Amount *" at bounding box center [427, 248] width 317 height 34
click at [1040, 699] on div "Payment request Scan invoice Invoice details Payment methods Review & confirm S…" at bounding box center [784, 699] width 1568 height 0
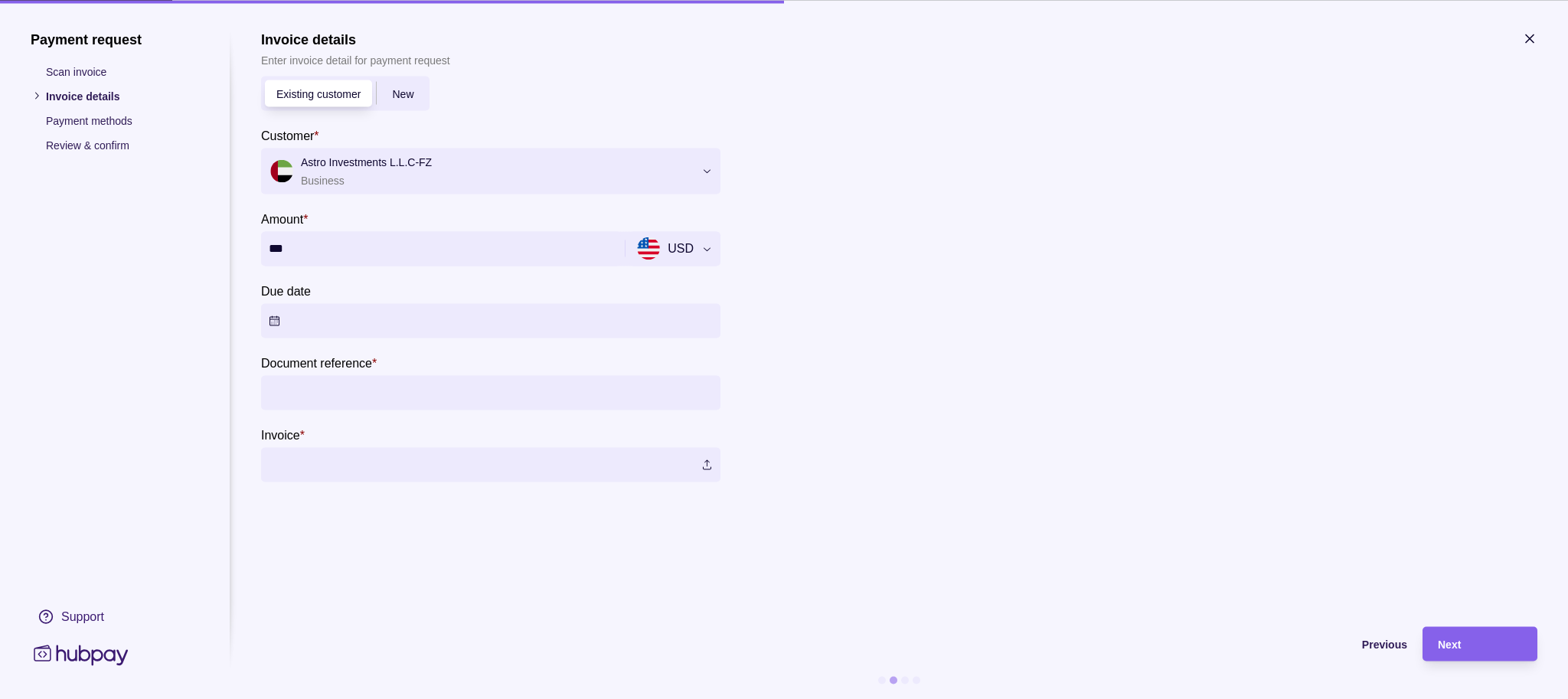
type input "******"
click at [720, 338] on button "Due date" at bounding box center [490, 321] width 459 height 34
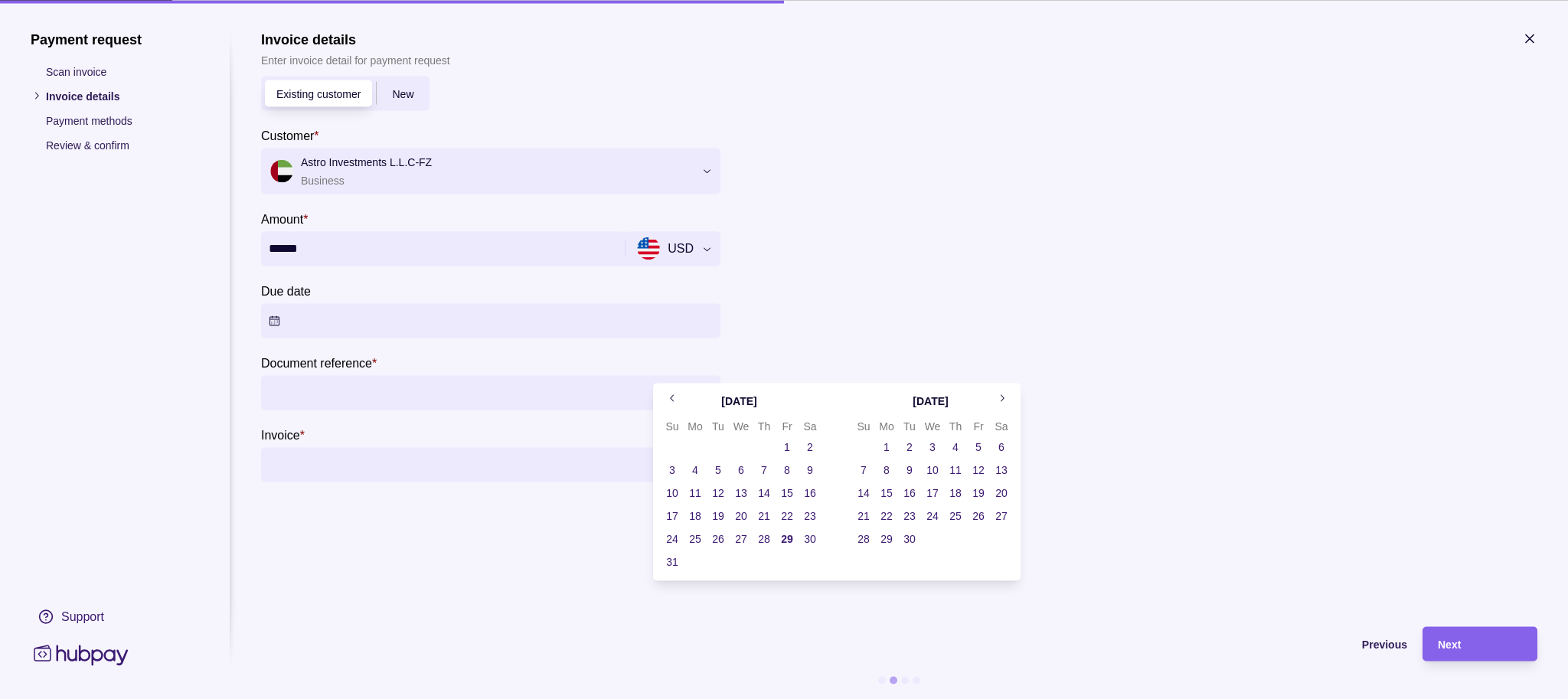
click at [886, 446] on button "1" at bounding box center [886, 448] width 22 height 22
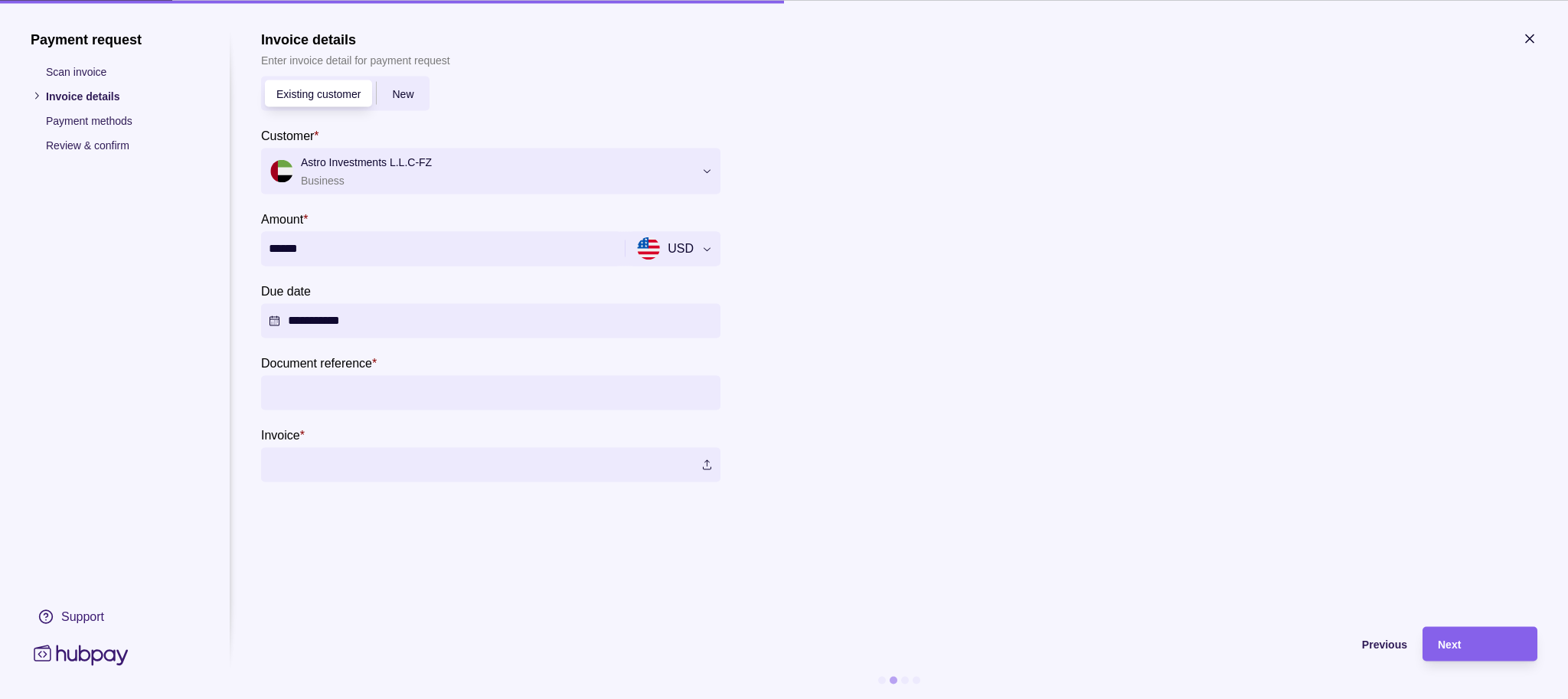
click at [1102, 482] on section "**********" at bounding box center [899, 256] width 1276 height 452
click at [713, 410] on input "Document reference *" at bounding box center [491, 393] width 444 height 34
type input "******"
click at [720, 482] on label at bounding box center [490, 464] width 459 height 34
click at [1438, 638] on span "Next" at bounding box center [1449, 645] width 23 height 13
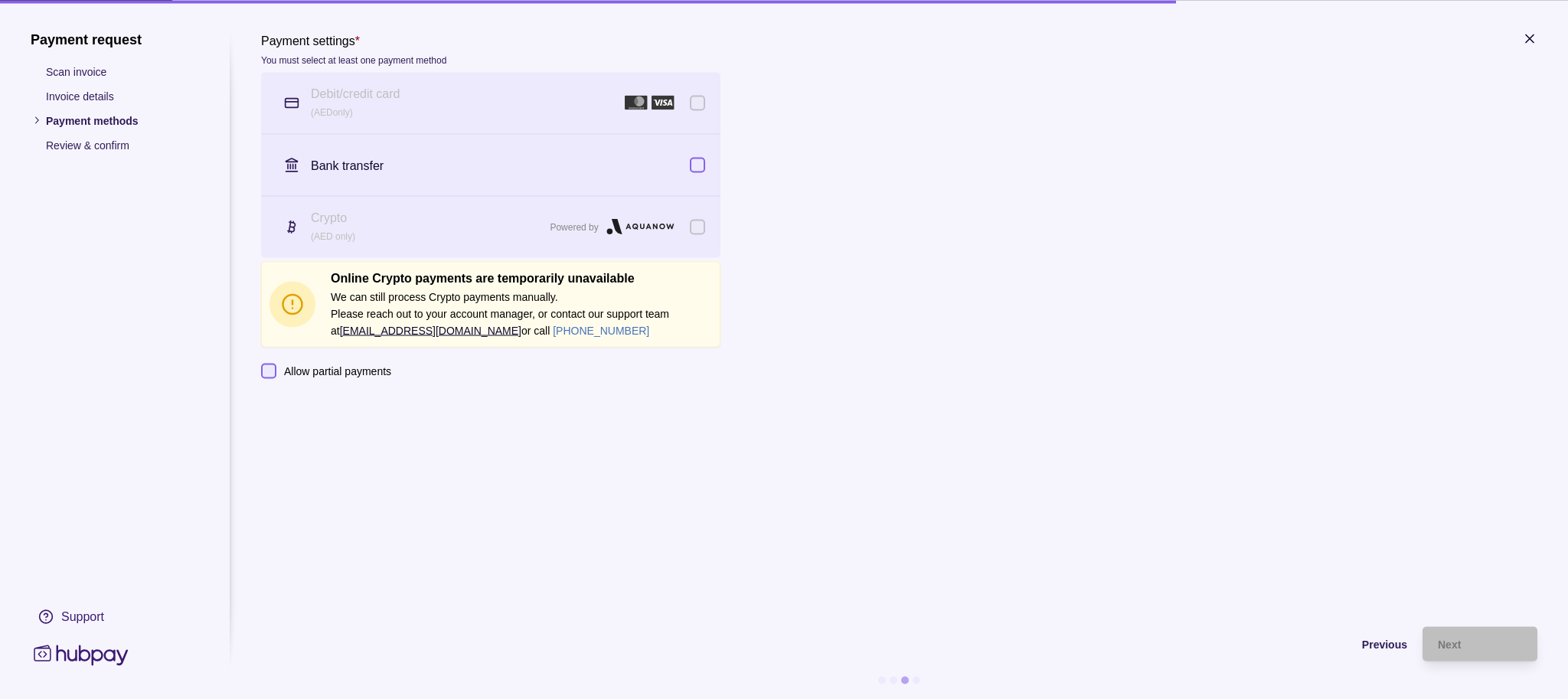
click at [1522, 46] on icon "button" at bounding box center [1529, 38] width 15 height 15
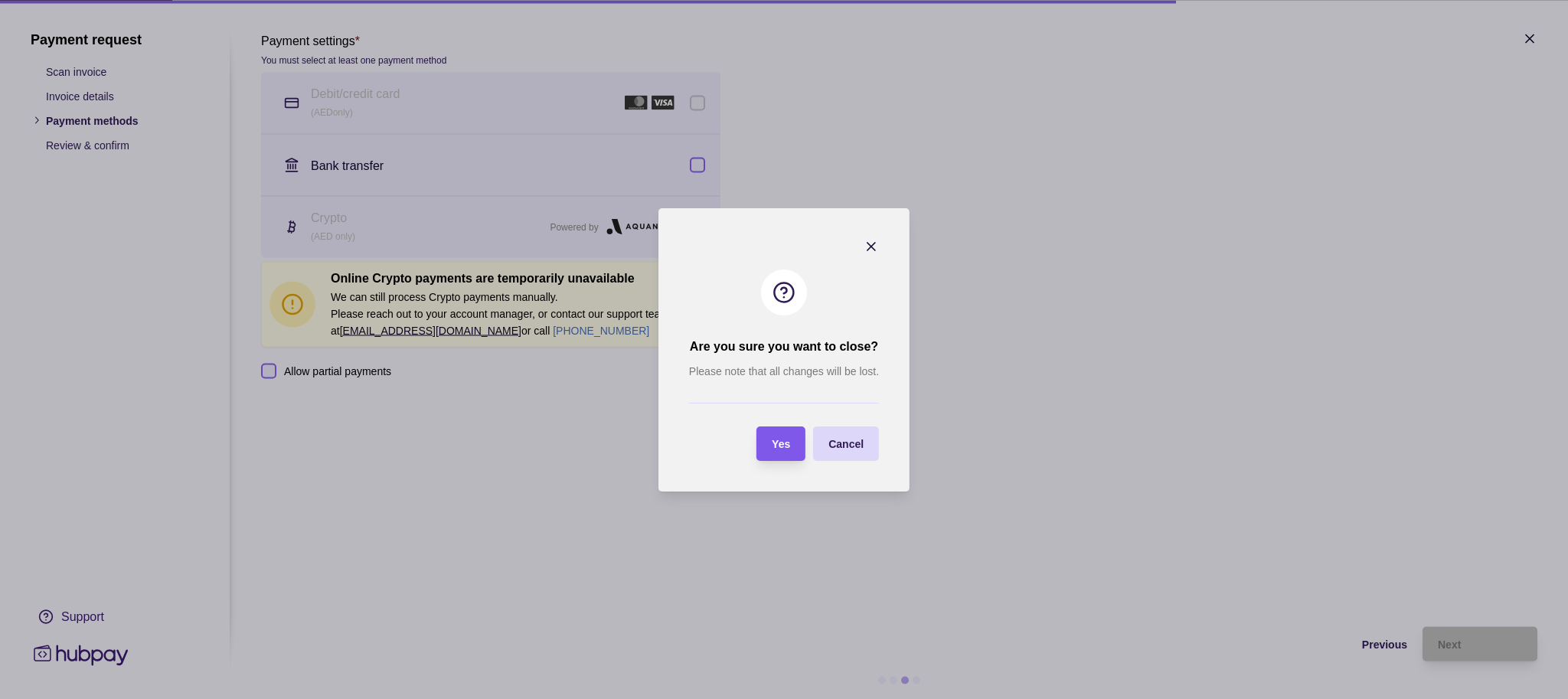
click at [784, 442] on span "Yes" at bounding box center [781, 444] width 18 height 13
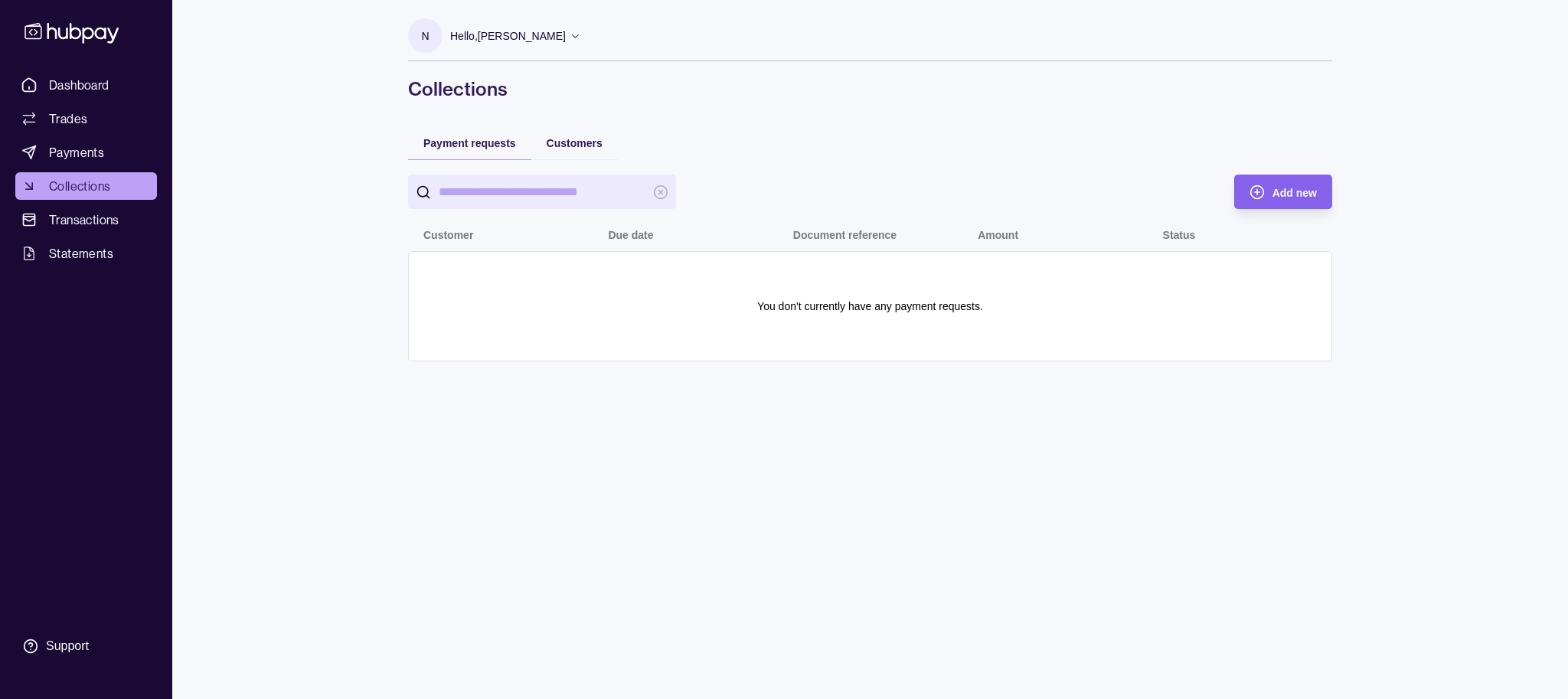
click at [570, 37] on icon at bounding box center [575, 35] width 12 height 12
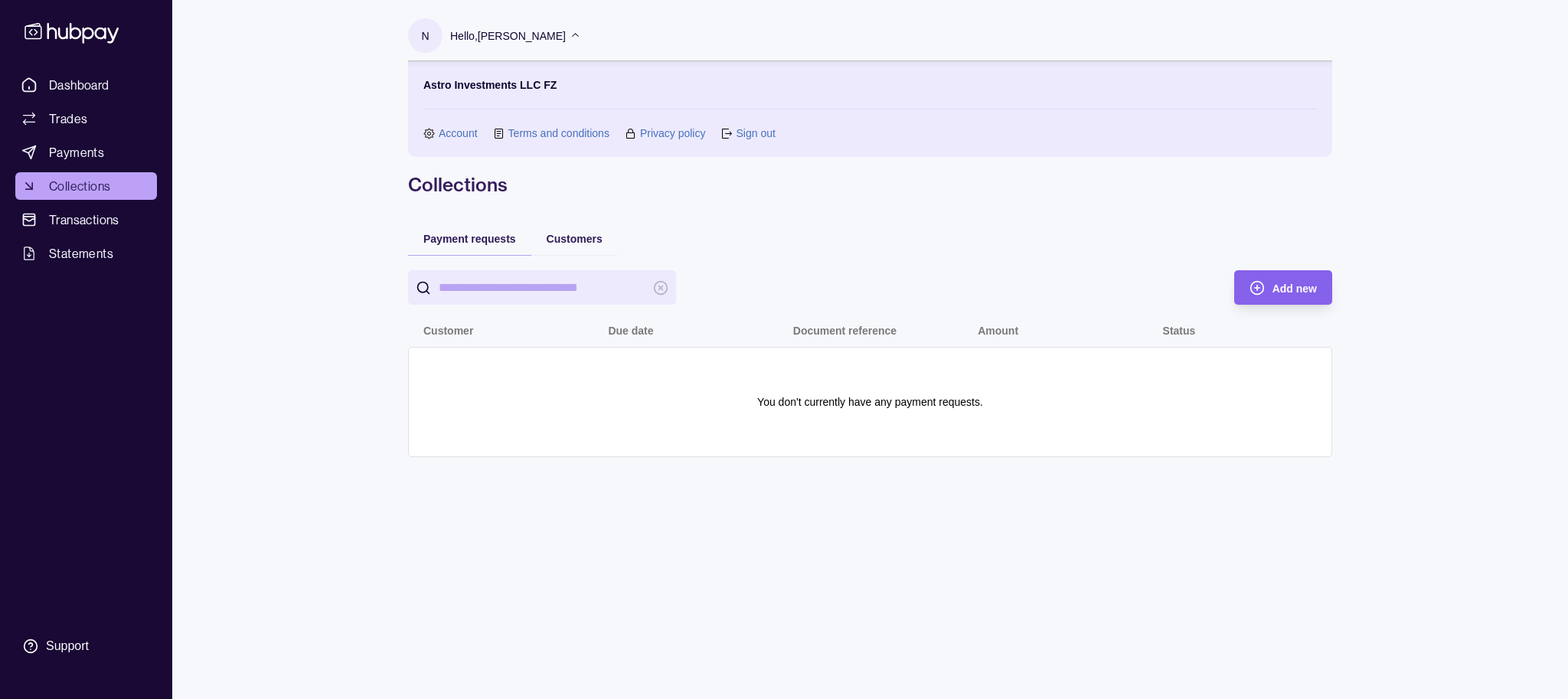
click at [769, 135] on link "Sign out" at bounding box center [755, 133] width 39 height 17
